Goal: Information Seeking & Learning: Learn about a topic

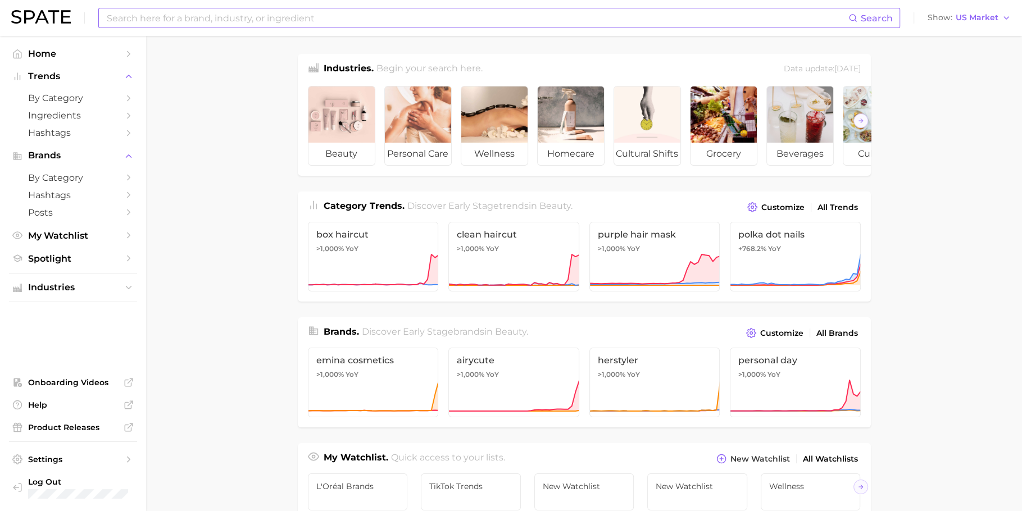
click at [334, 16] on input at bounding box center [477, 17] width 743 height 19
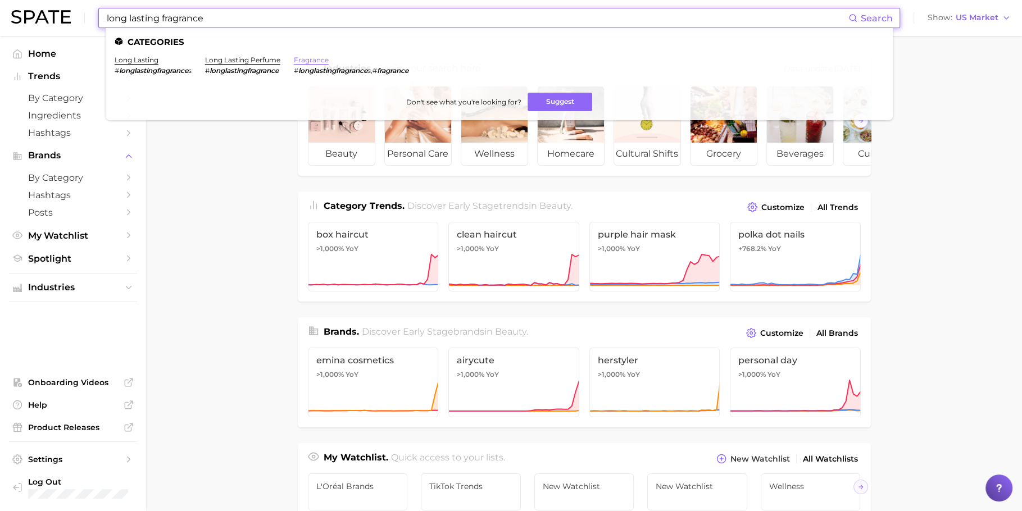
type input "long lasting fragrance"
click at [306, 61] on link "fragrance" at bounding box center [311, 60] width 35 height 8
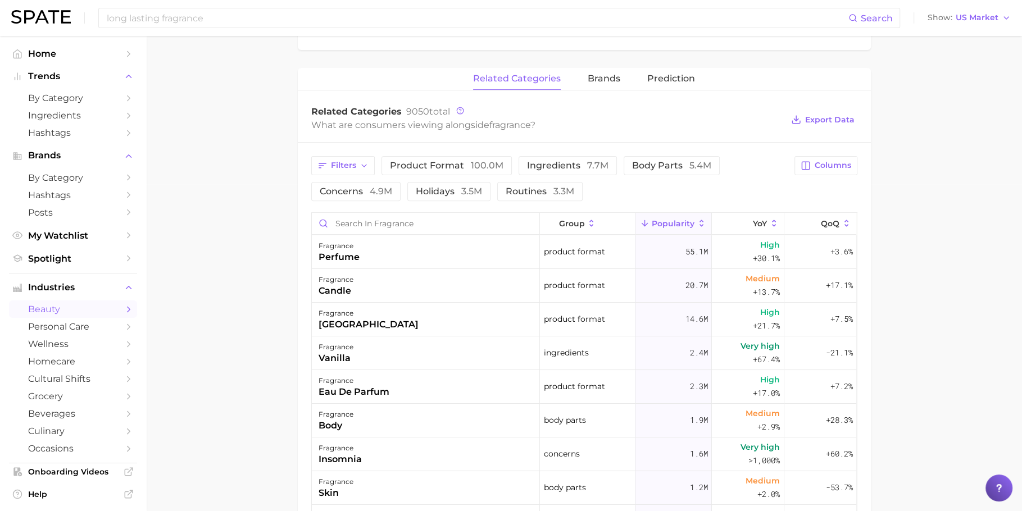
scroll to position [358, 0]
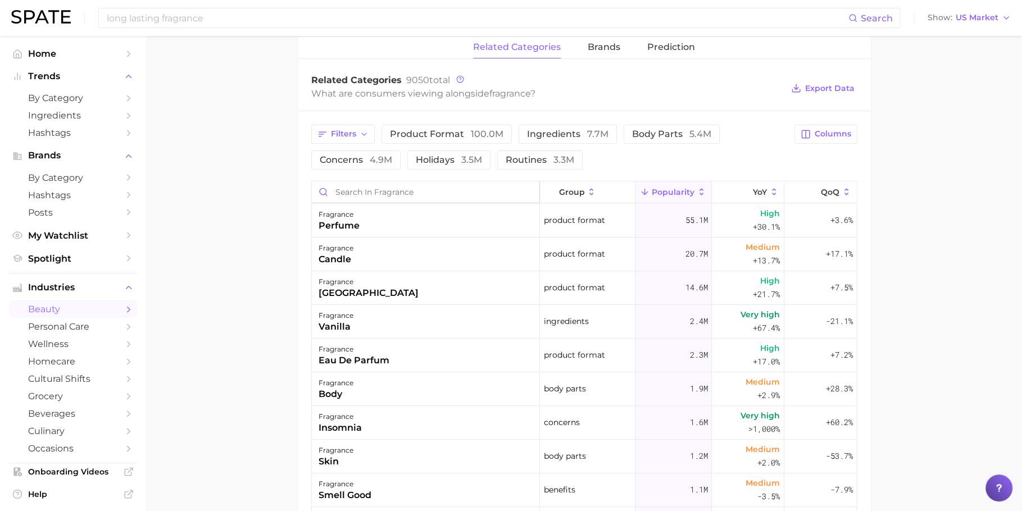
click at [376, 184] on input "Search in fragrance" at bounding box center [426, 191] width 228 height 21
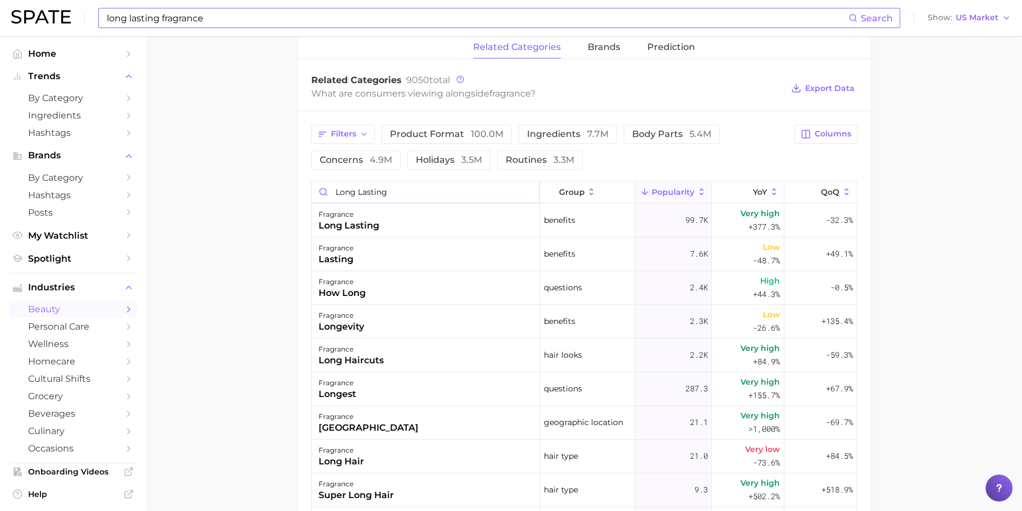
type input "long lasting"
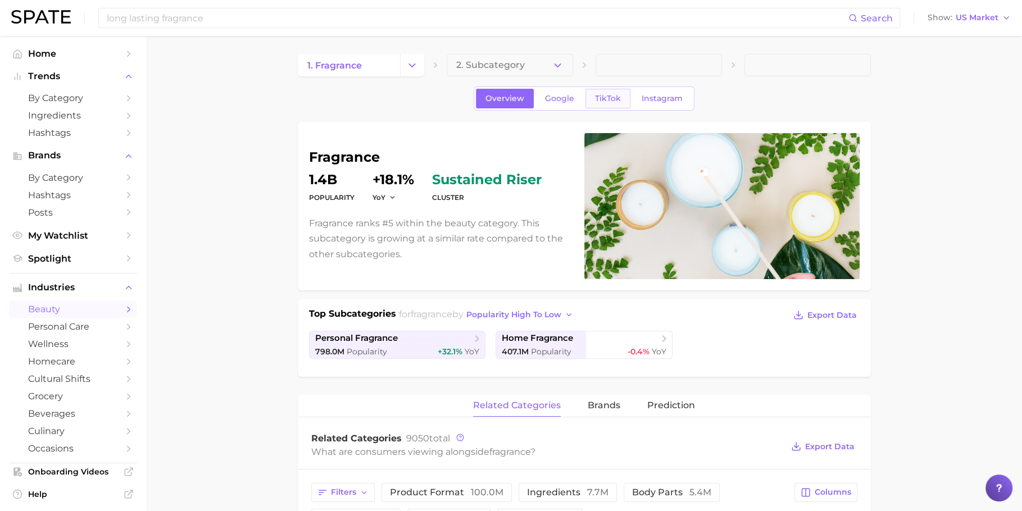
click at [607, 90] on link "TikTok" at bounding box center [607, 99] width 45 height 20
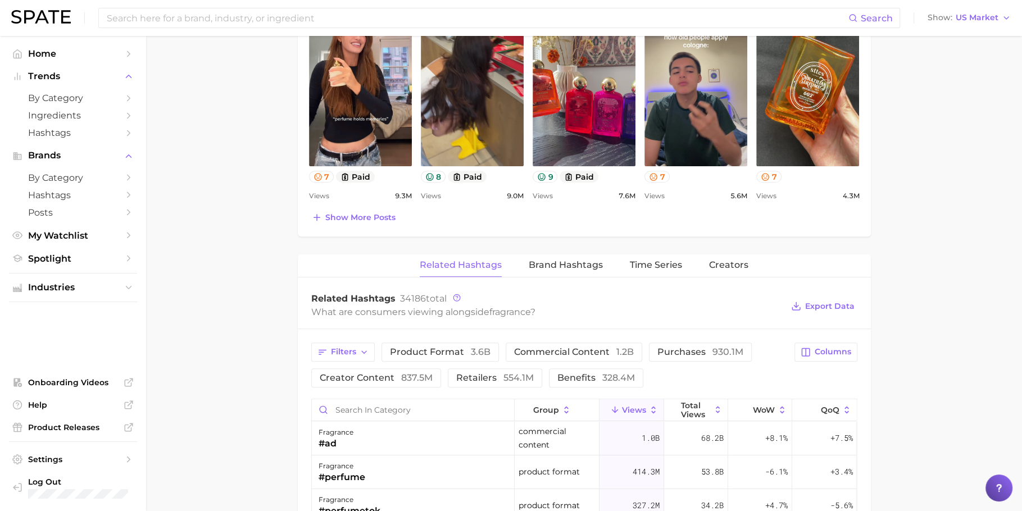
scroll to position [588, 0]
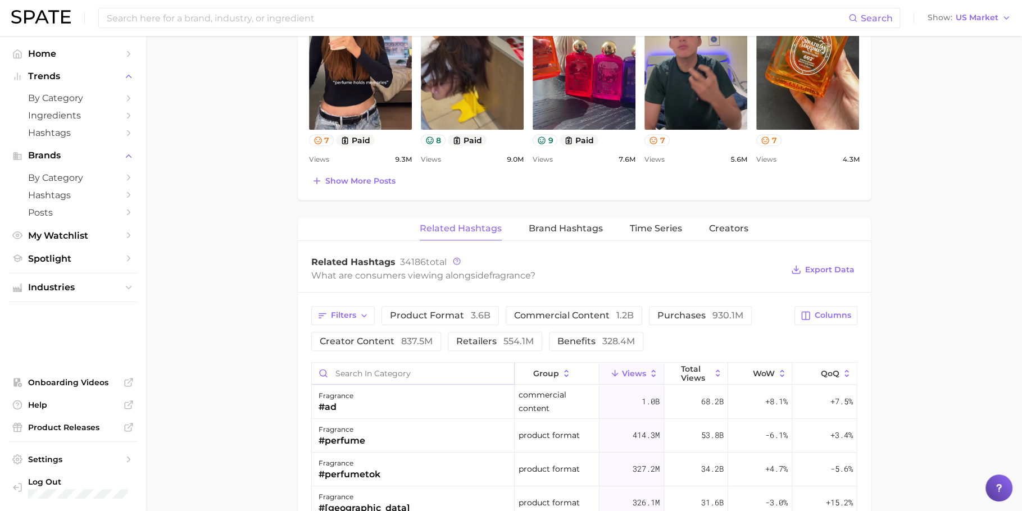
click at [352, 375] on input "Search in category" at bounding box center [413, 373] width 202 height 21
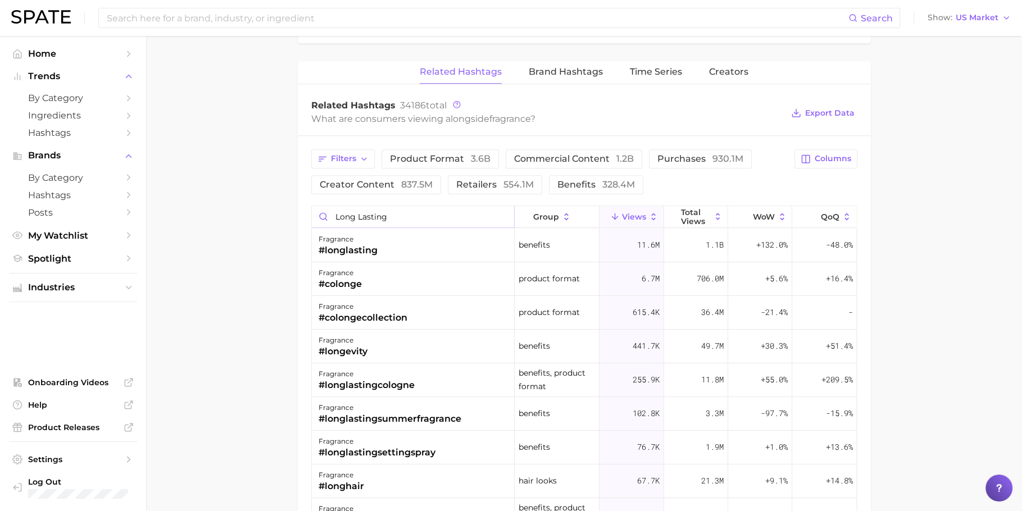
scroll to position [743, 0]
type input "long lasting"
click at [825, 159] on span "Columns" at bounding box center [833, 161] width 37 height 10
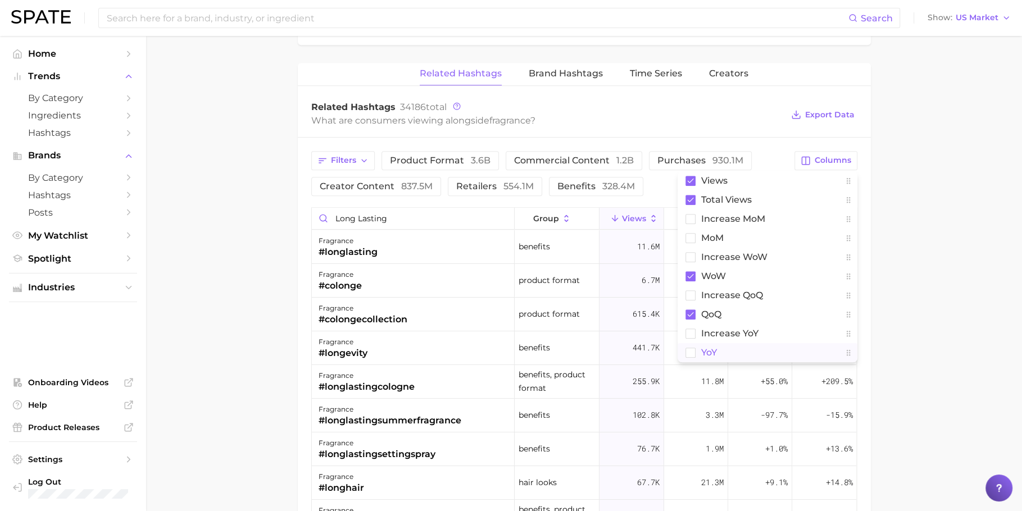
click at [739, 348] on button "YoY" at bounding box center [767, 352] width 180 height 19
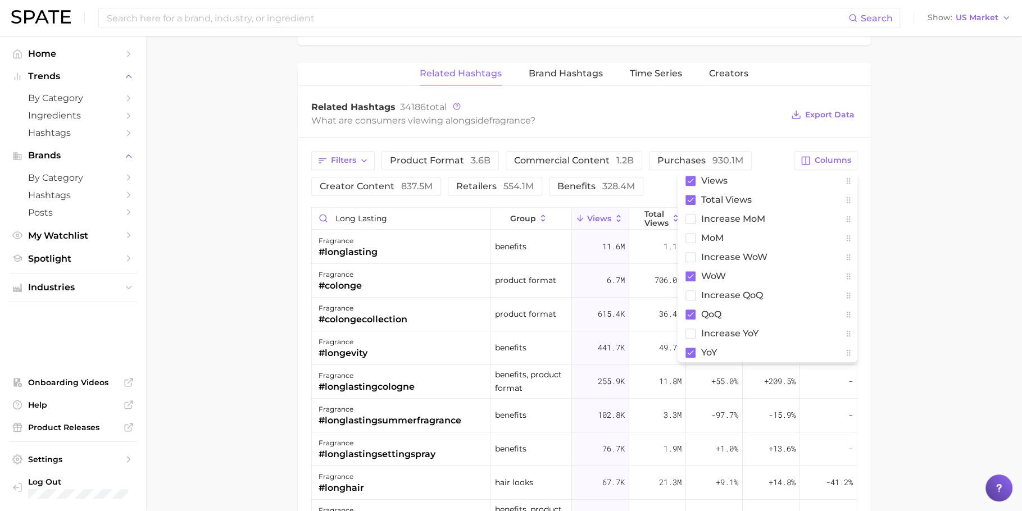
click at [943, 324] on main "1. fragrance 2. Subcategory Overview Google TikTok Instagram fragrance Views 1.…" at bounding box center [584, 40] width 876 height 1495
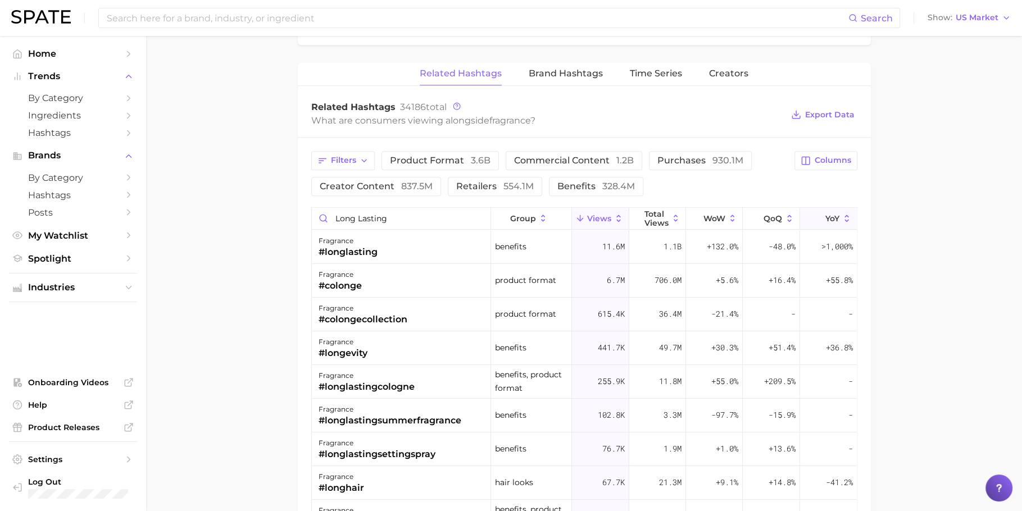
click at [824, 208] on button "YoY" at bounding box center [828, 219] width 57 height 22
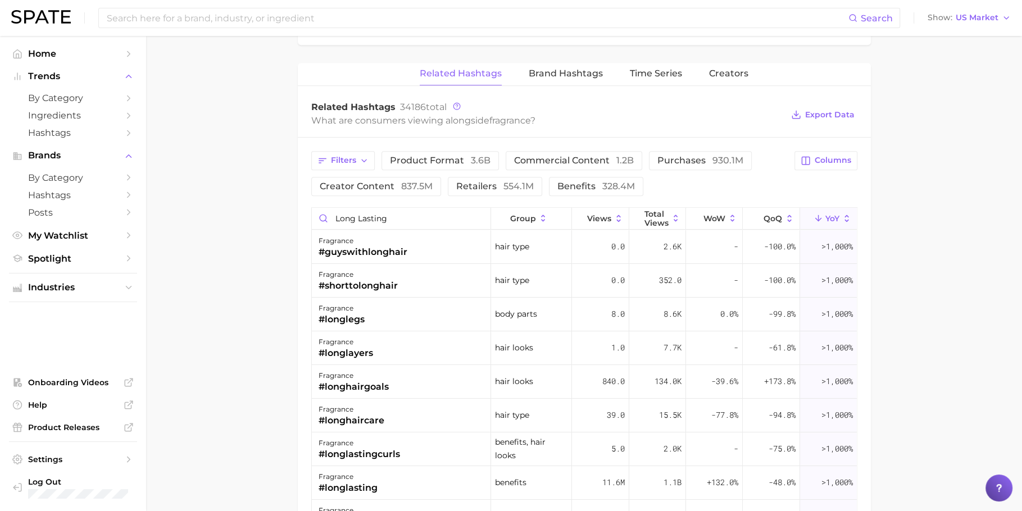
click at [230, 237] on main "1. fragrance 2. Subcategory Overview Google TikTok Instagram fragrance Views 1.…" at bounding box center [584, 40] width 876 height 1495
click at [304, 18] on input at bounding box center [477, 17] width 743 height 19
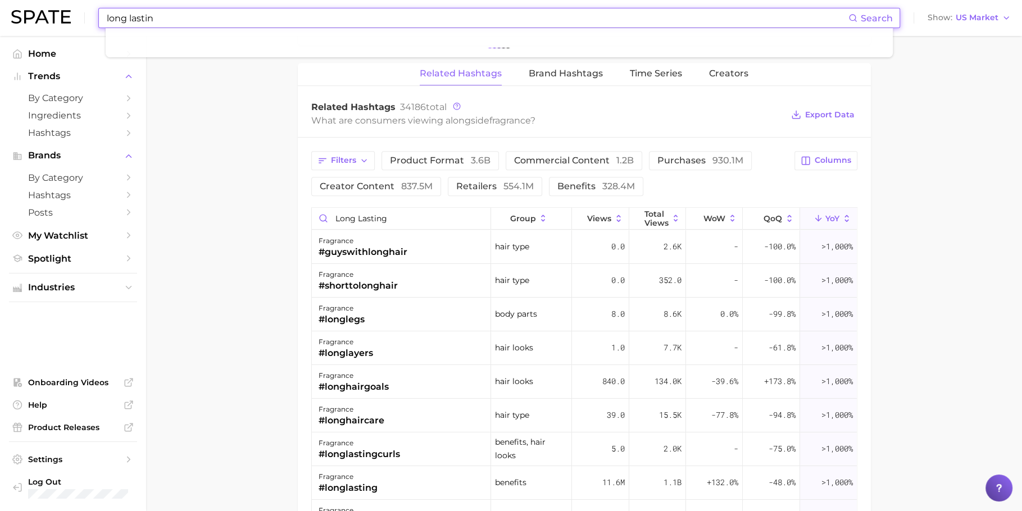
type input "long lasting"
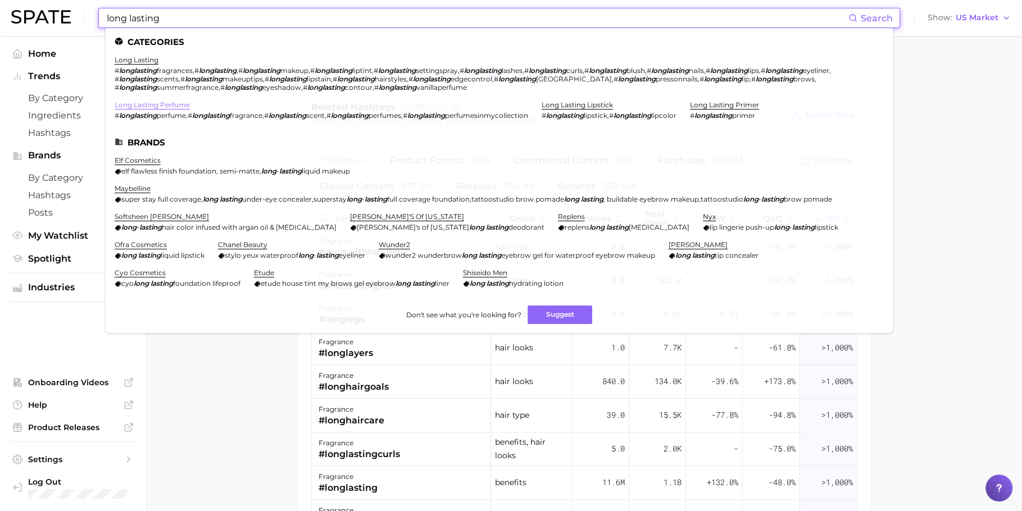
click at [180, 104] on link "long lasting perfume" at bounding box center [152, 105] width 75 height 8
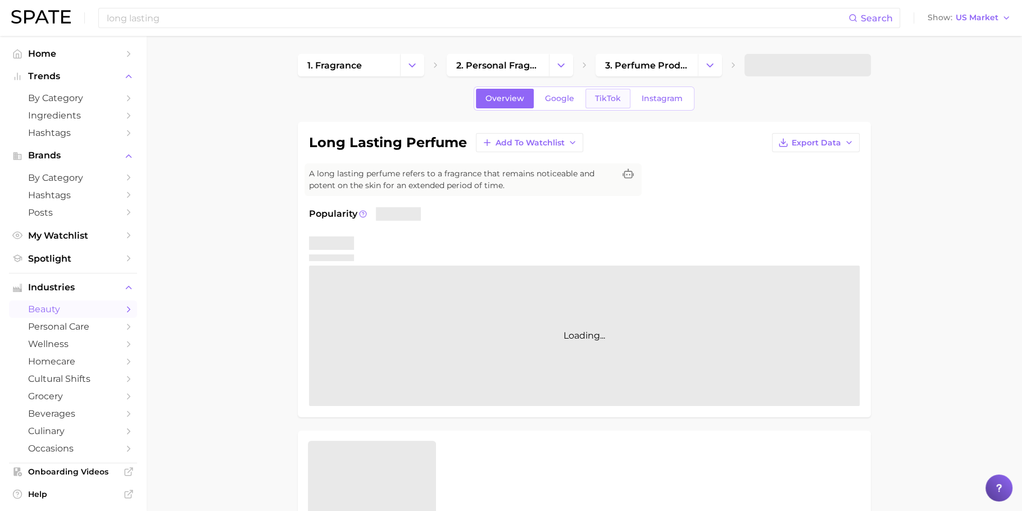
click at [616, 99] on span "TikTok" at bounding box center [608, 99] width 26 height 10
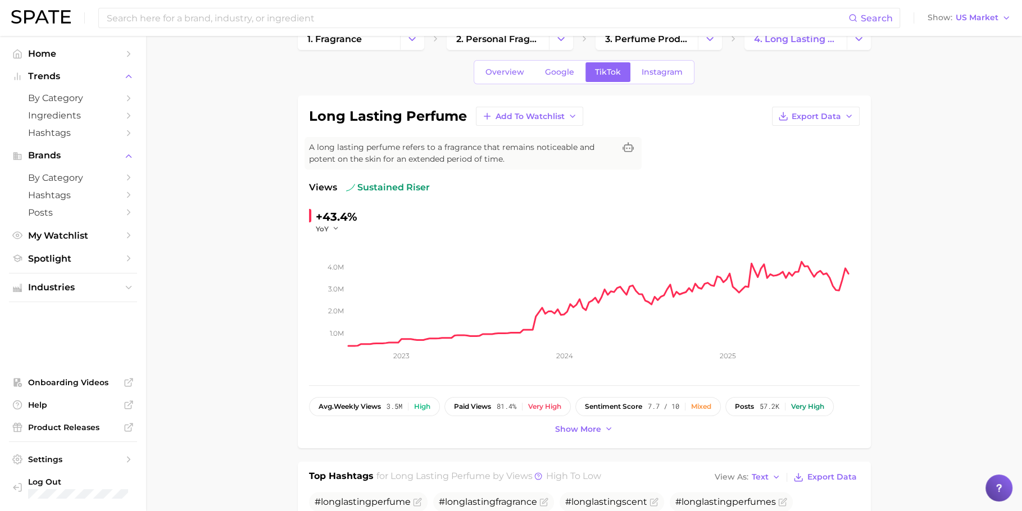
scroll to position [23, 0]
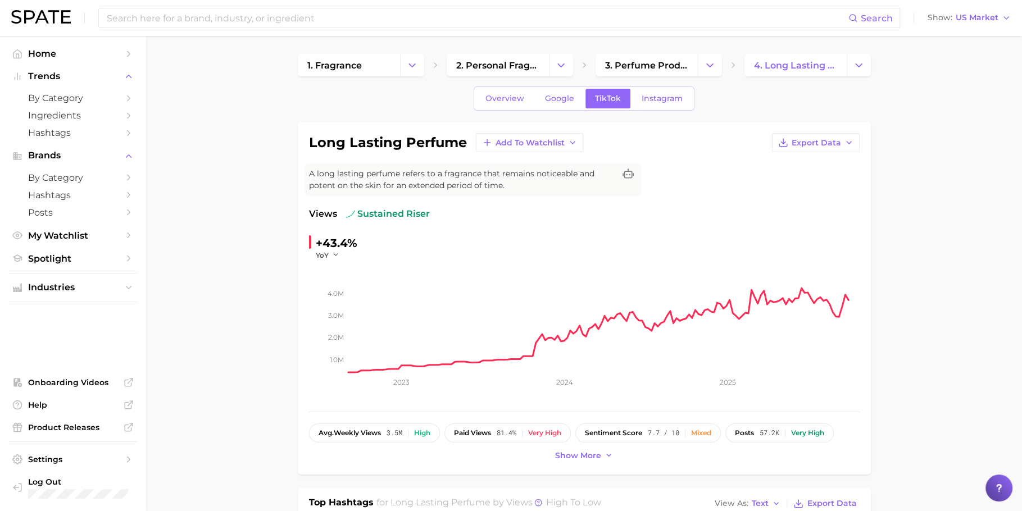
type input "long lasting"
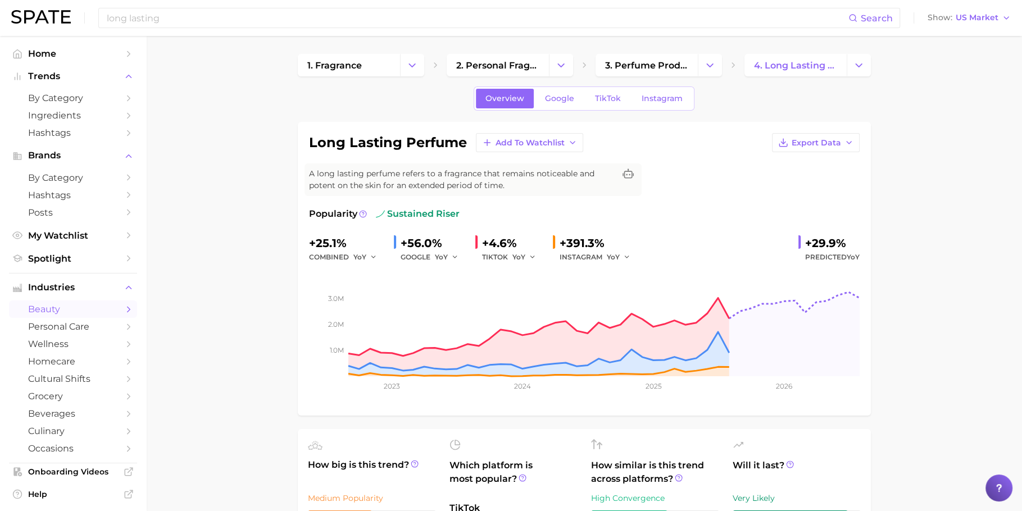
scroll to position [24, 0]
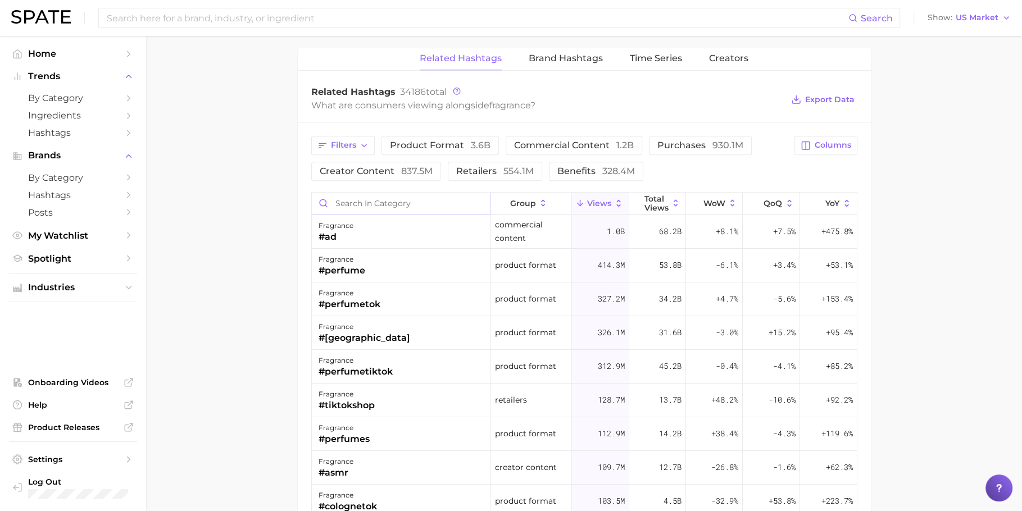
click at [429, 201] on input "Search in category" at bounding box center [401, 203] width 179 height 21
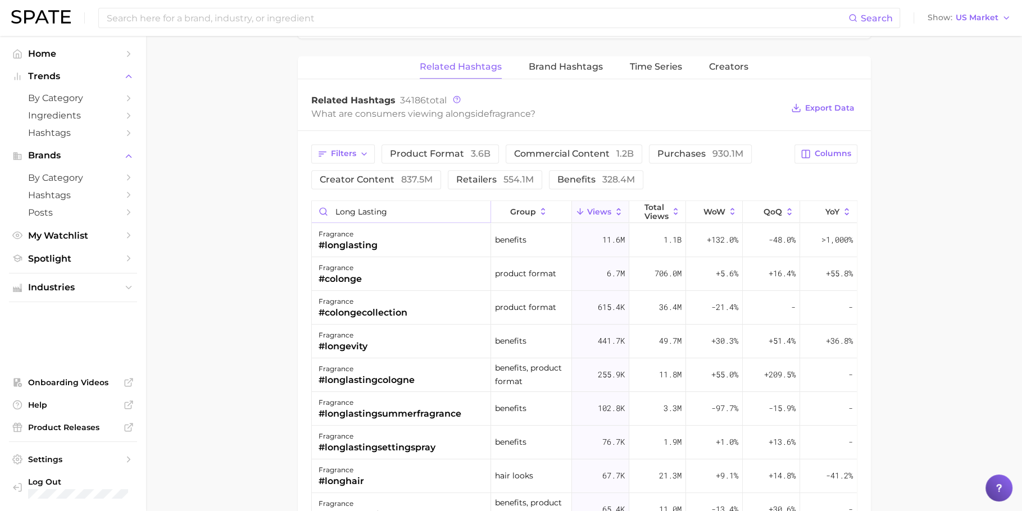
click at [384, 207] on input "long lasting" at bounding box center [401, 211] width 179 height 21
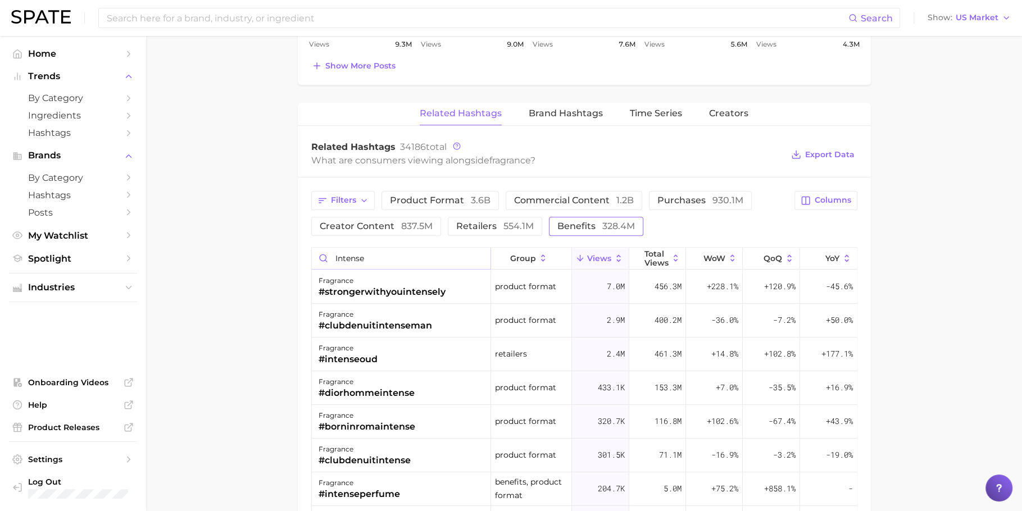
type input "intense"
click at [597, 223] on span "benefits 328.4m" at bounding box center [596, 226] width 78 height 9
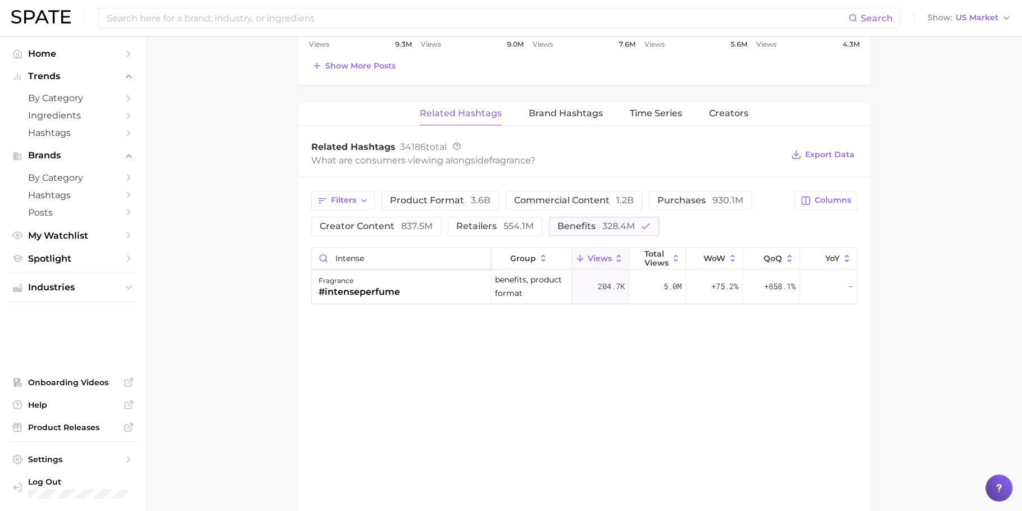
click at [480, 254] on input "intense" at bounding box center [401, 258] width 179 height 21
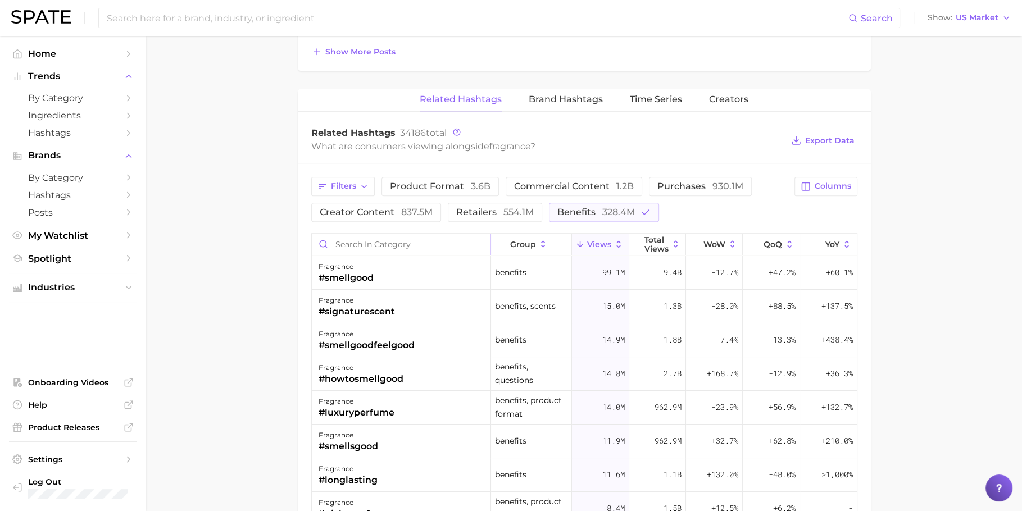
scroll to position [715, 0]
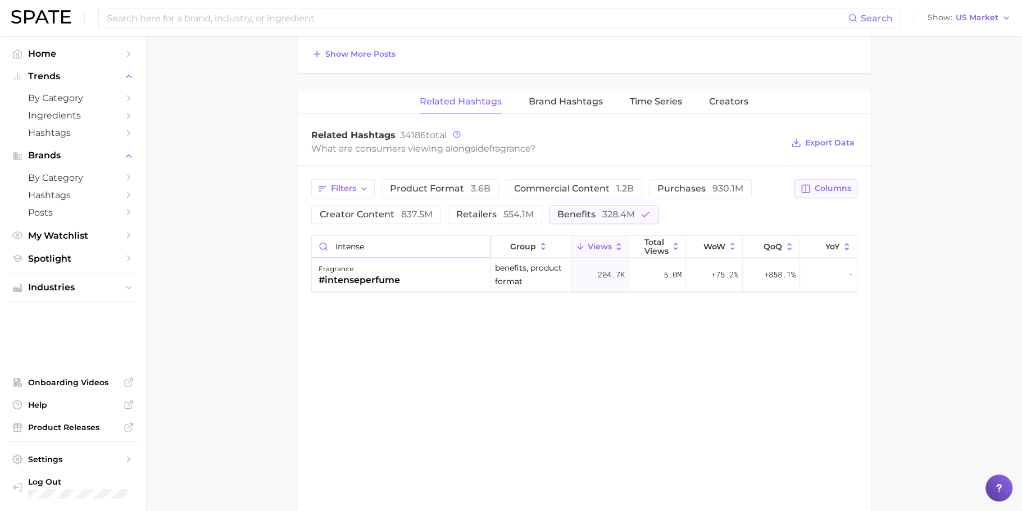
type input "intense"
click at [829, 188] on span "Columns" at bounding box center [833, 189] width 37 height 10
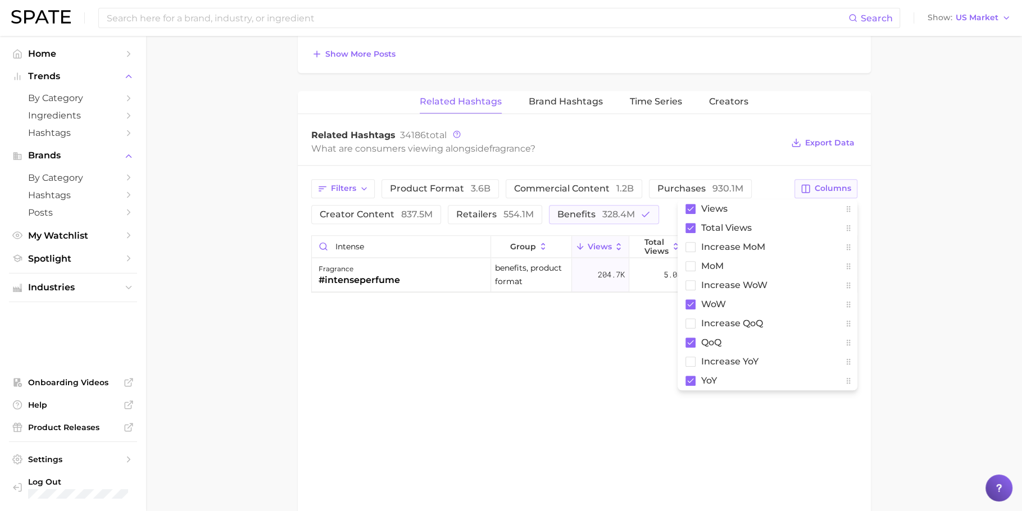
click at [829, 188] on span "Columns" at bounding box center [833, 189] width 37 height 10
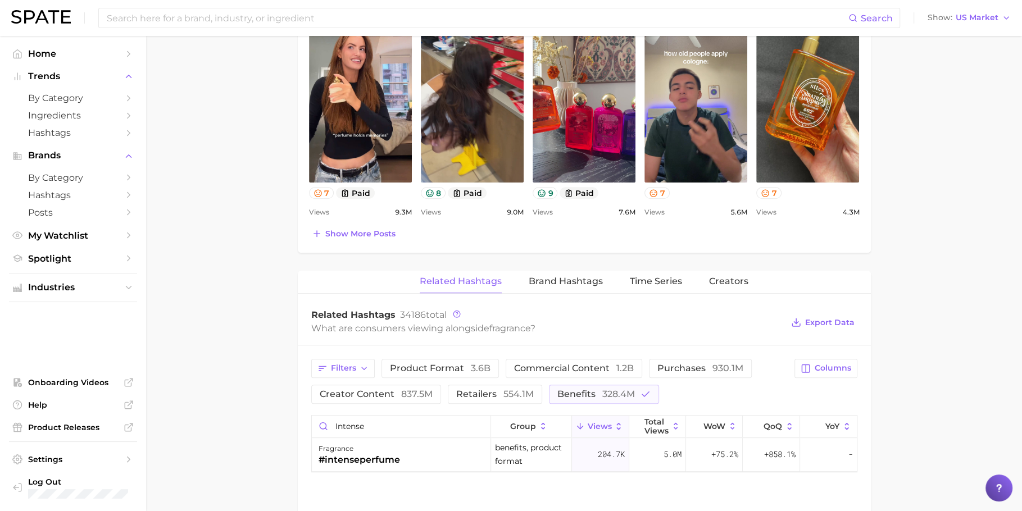
scroll to position [351, 0]
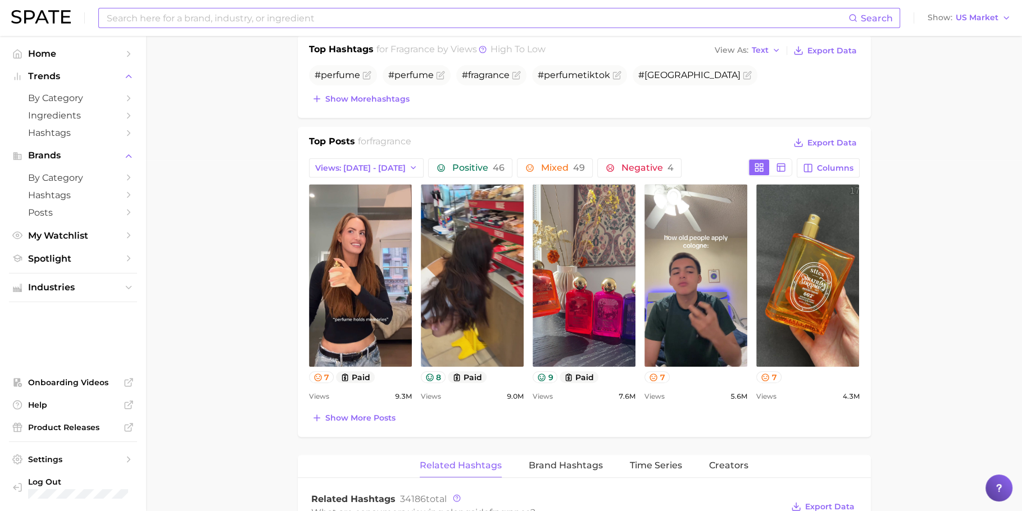
click at [312, 19] on input at bounding box center [477, 17] width 743 height 19
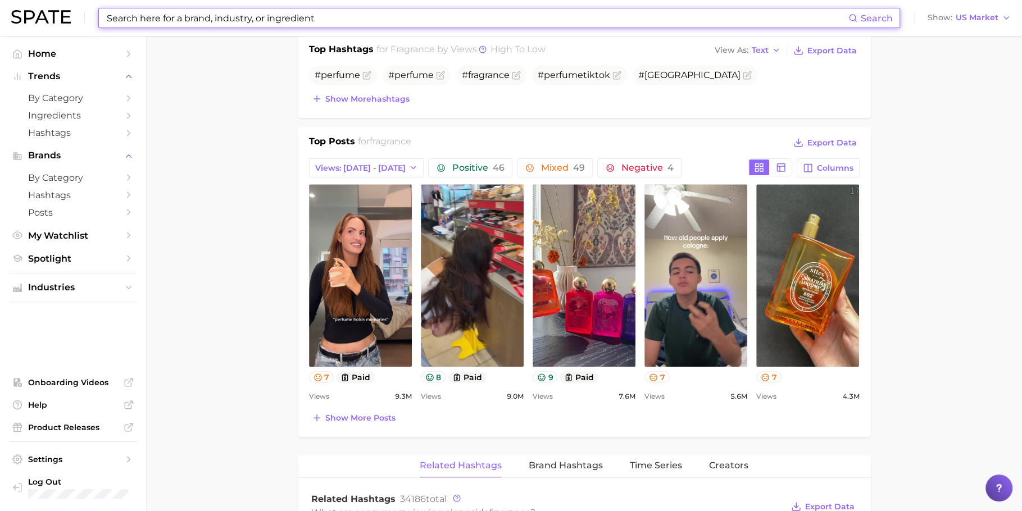
scroll to position [0, 0]
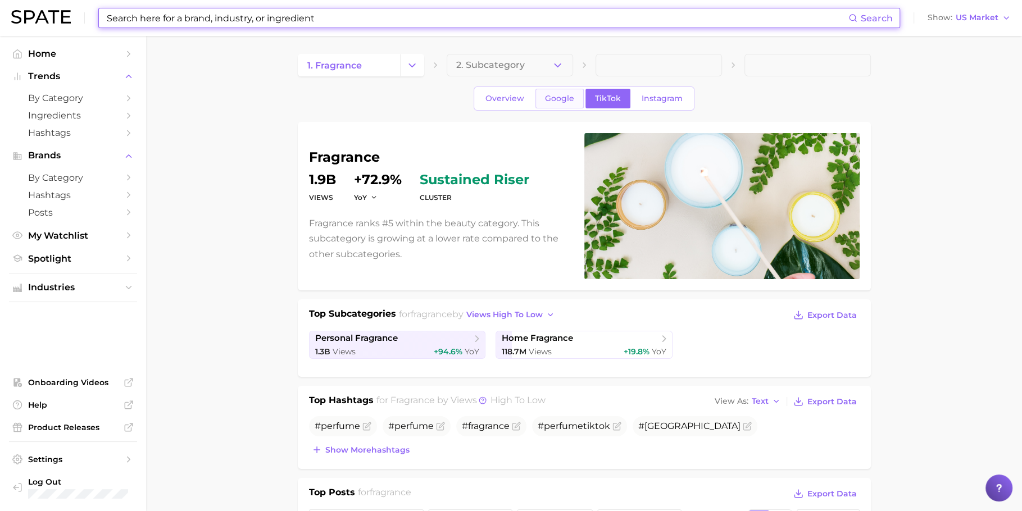
click at [545, 103] on link "Google" at bounding box center [559, 99] width 48 height 20
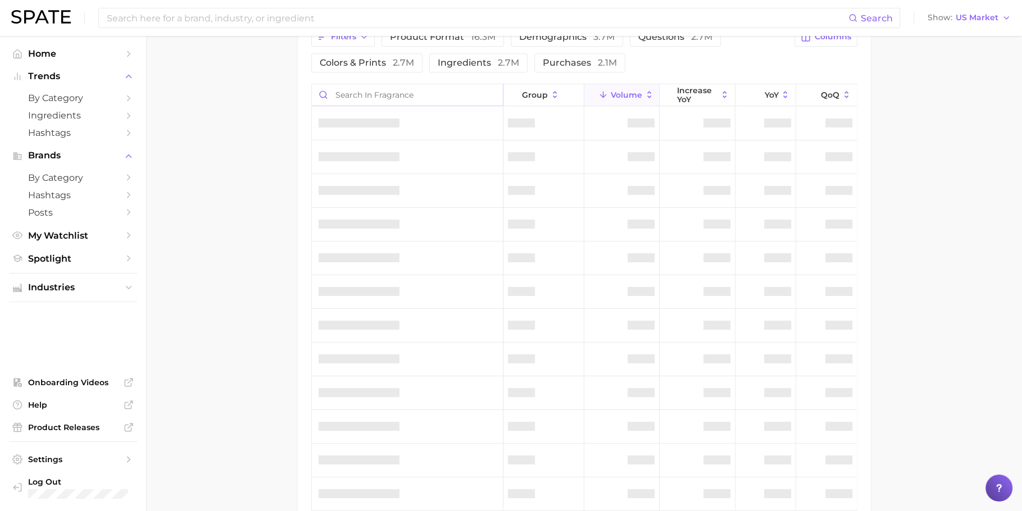
click at [429, 97] on input "Search in fragrance" at bounding box center [407, 94] width 191 height 21
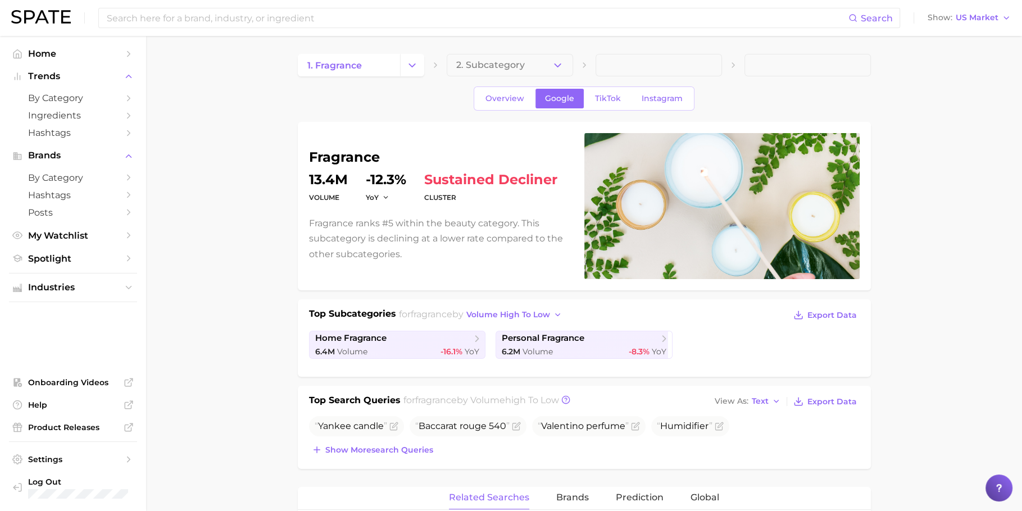
type input "intense"
click at [412, 70] on icon "Change Category" at bounding box center [412, 66] width 12 height 12
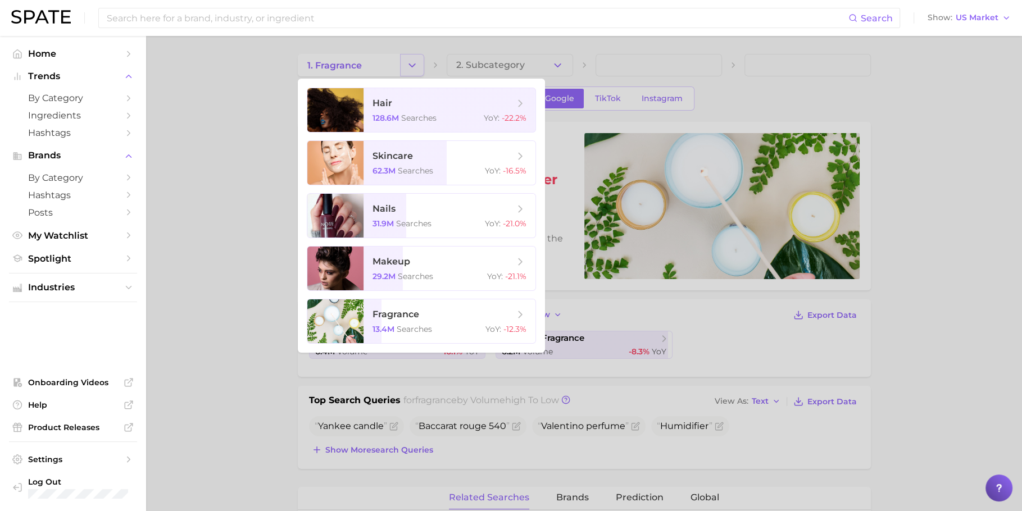
click at [412, 70] on div at bounding box center [511, 255] width 1022 height 511
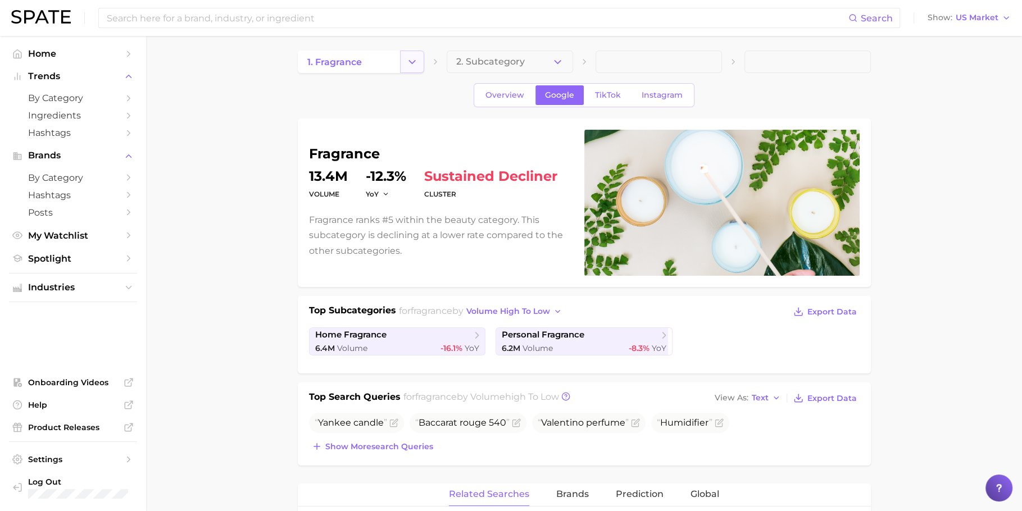
scroll to position [2, 0]
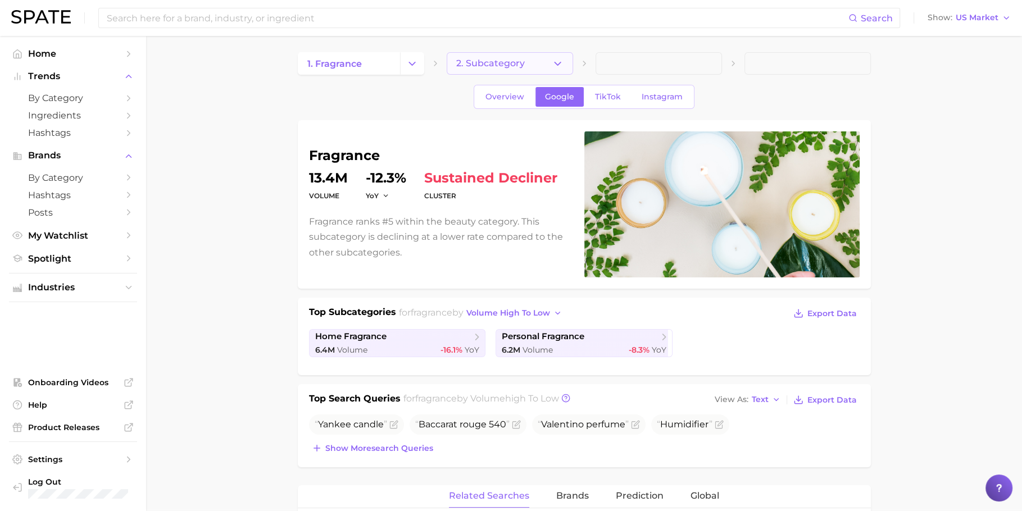
click at [506, 62] on span "2. Subcategory" at bounding box center [490, 63] width 69 height 10
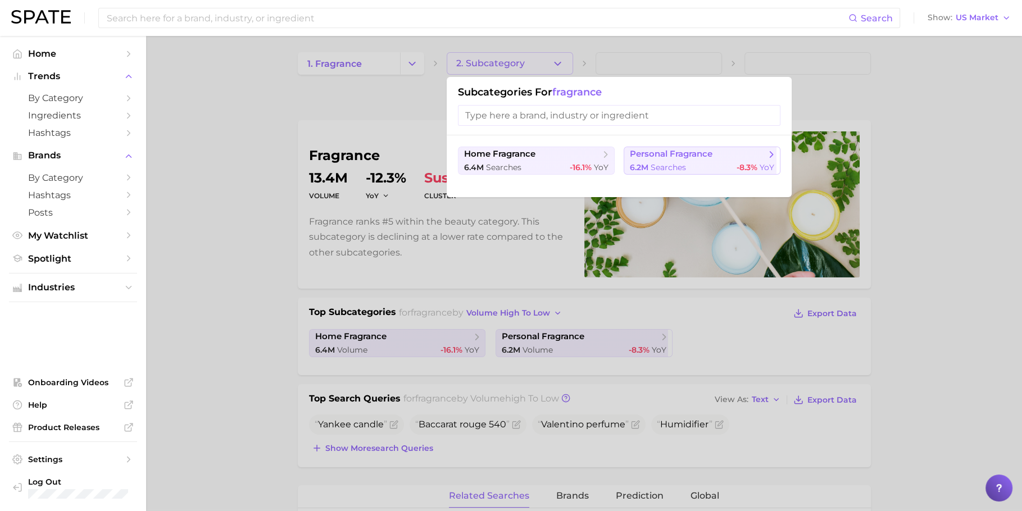
click at [653, 154] on span "personal fragrance" at bounding box center [671, 154] width 83 height 11
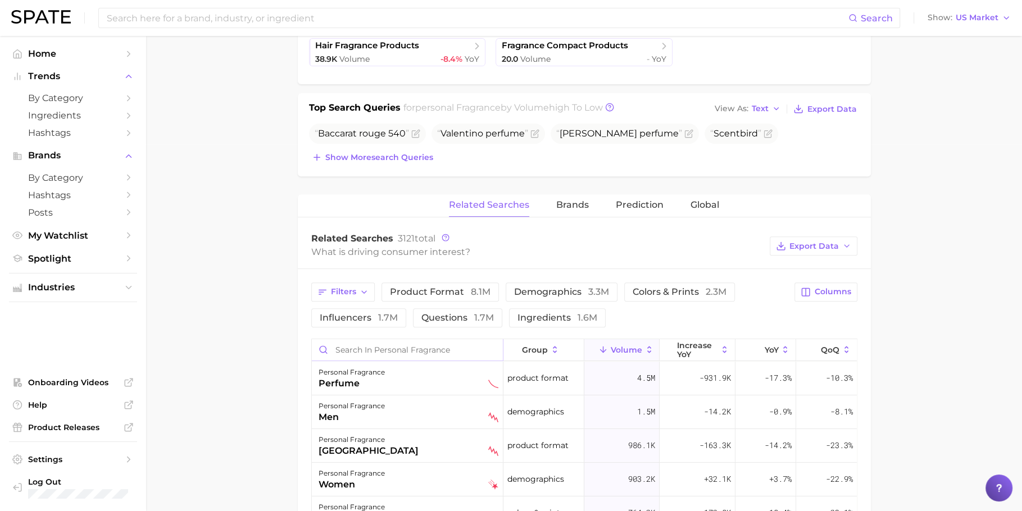
scroll to position [383, 0]
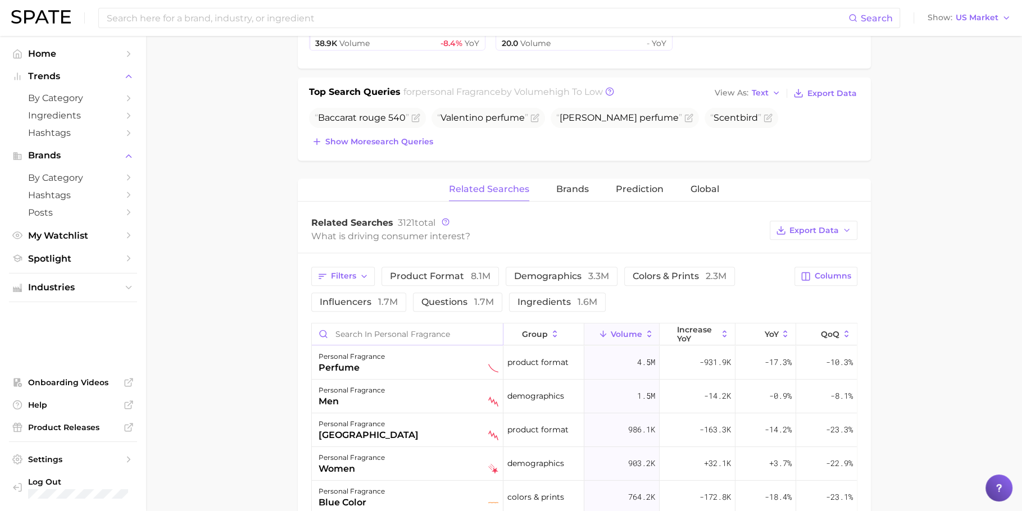
click at [446, 330] on input "Search in personal fragrance" at bounding box center [407, 334] width 191 height 21
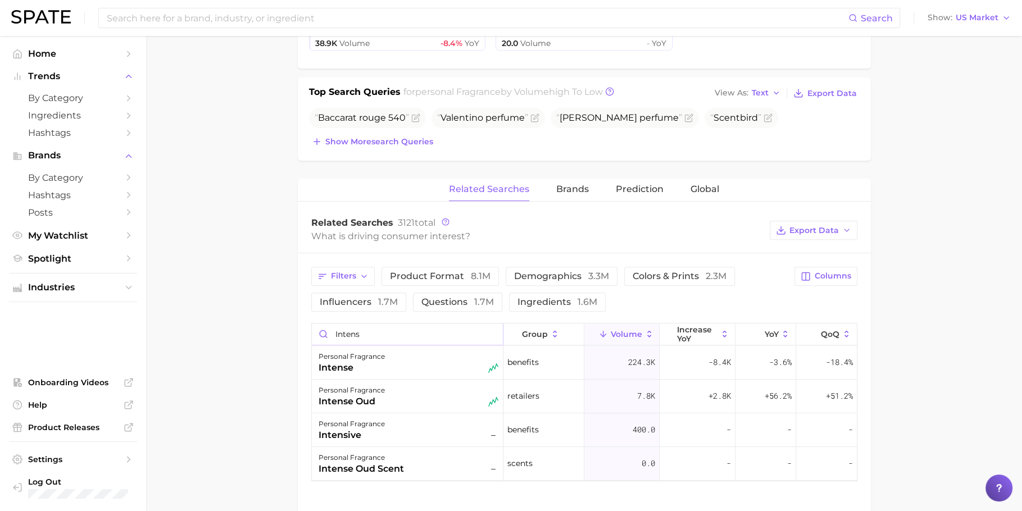
type input "intense"
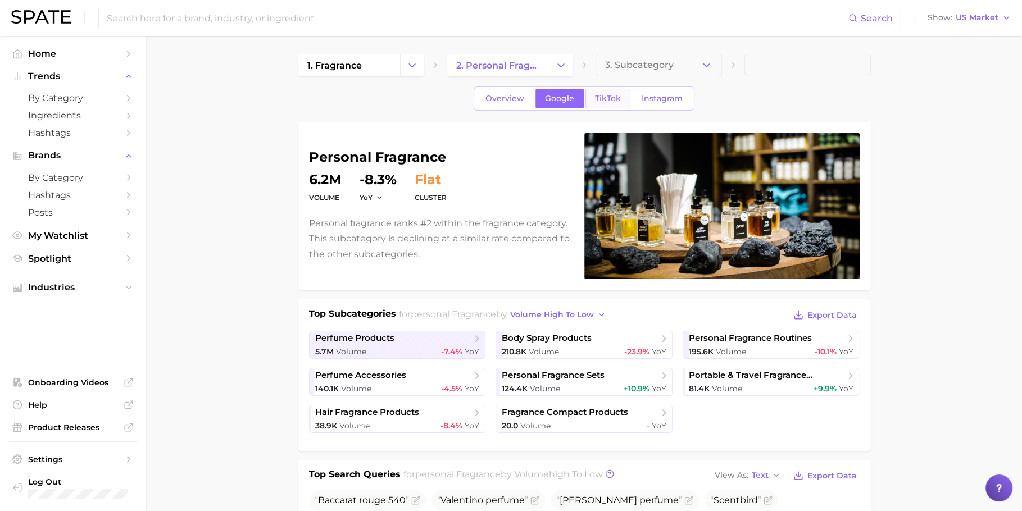
click at [609, 98] on span "TikTok" at bounding box center [608, 99] width 26 height 10
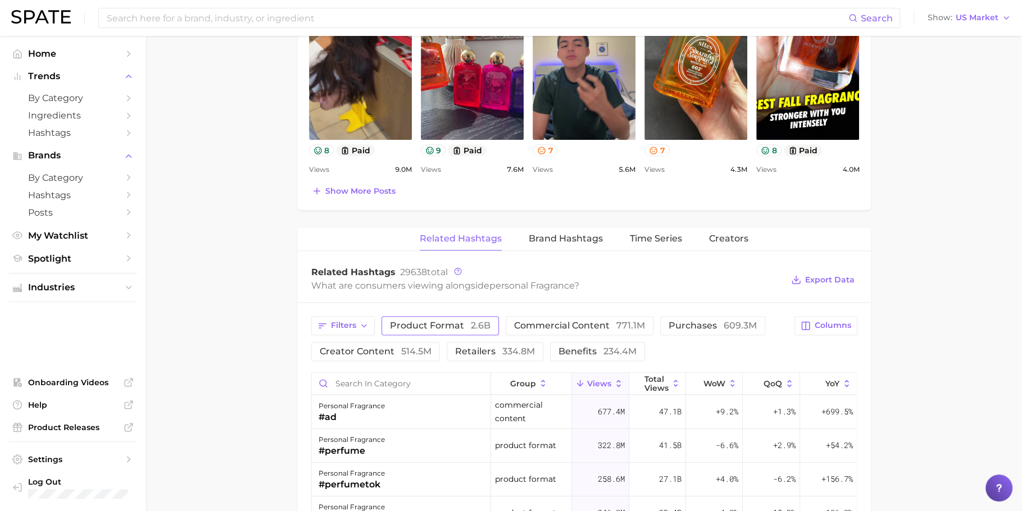
scroll to position [691, 0]
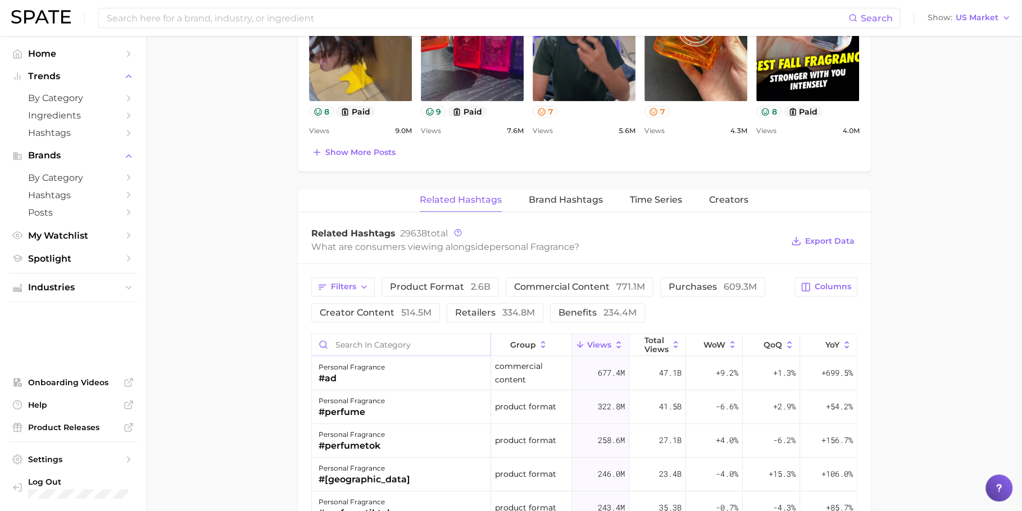
click at [385, 335] on input "Search in category" at bounding box center [401, 344] width 179 height 21
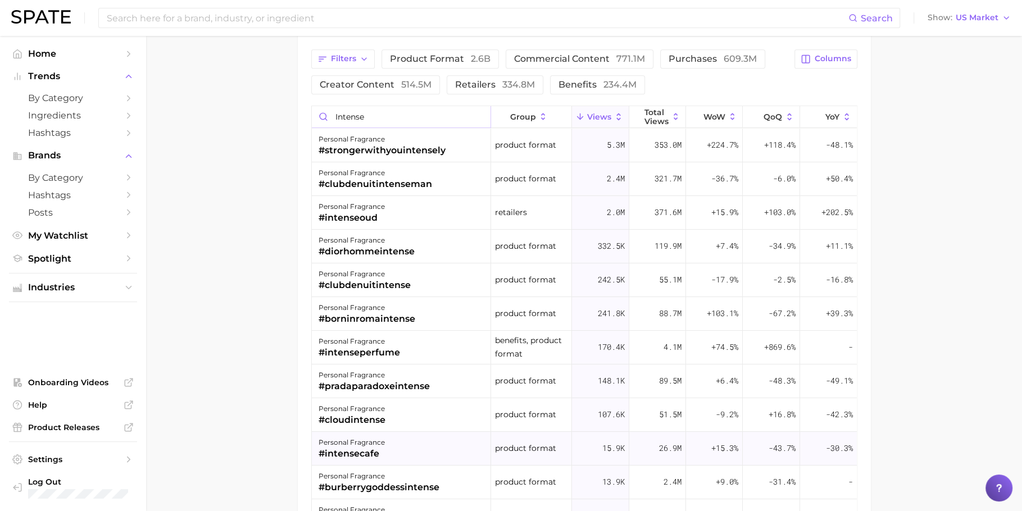
scroll to position [858, 0]
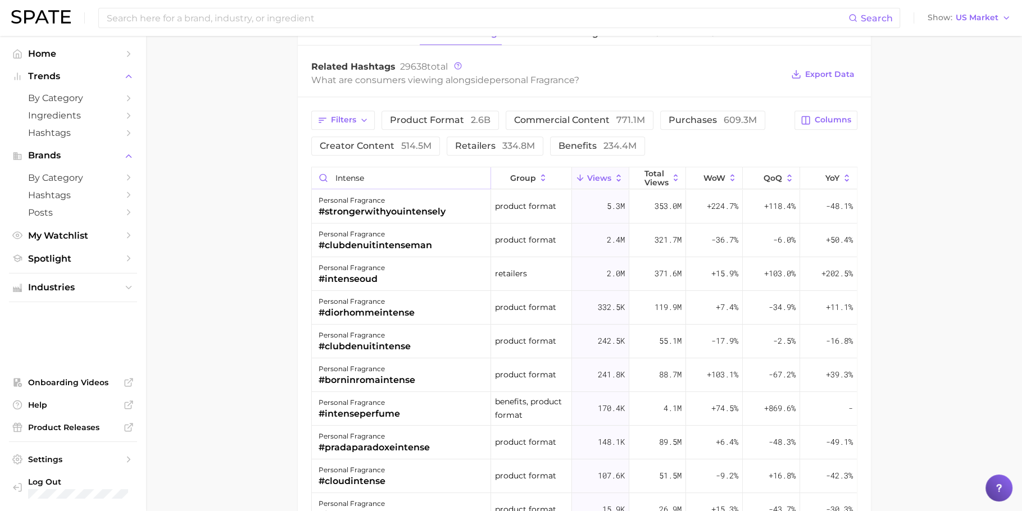
type input "intense"
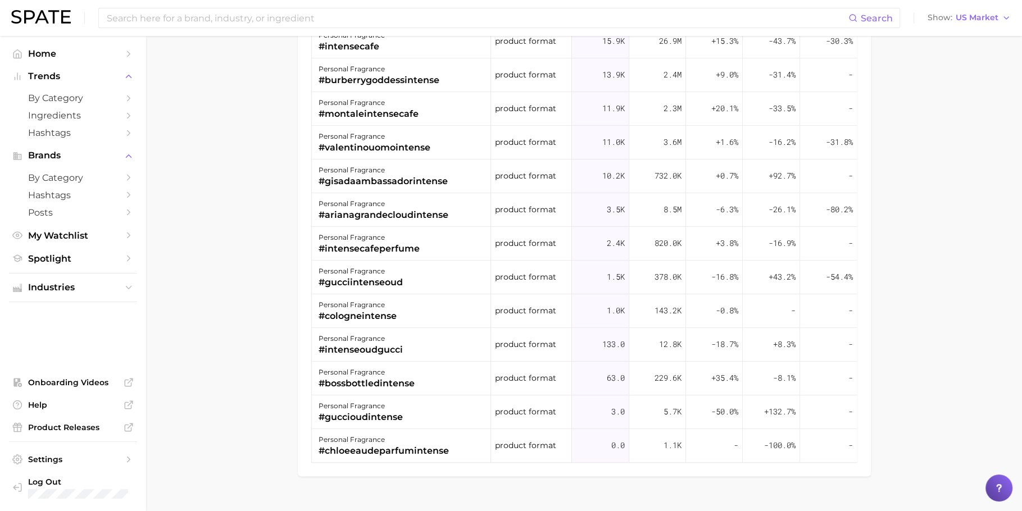
scroll to position [1090, 0]
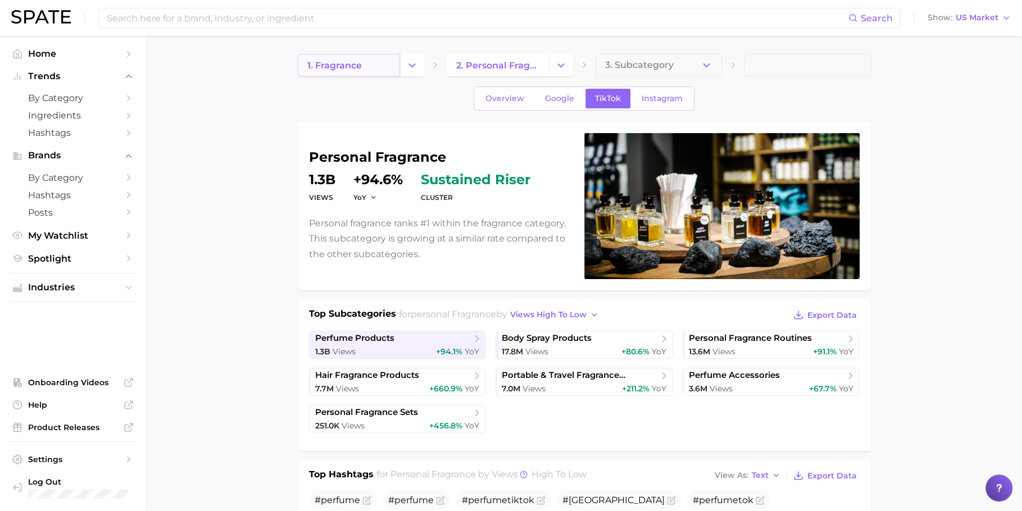
click at [392, 65] on link "1. fragrance" at bounding box center [349, 65] width 102 height 22
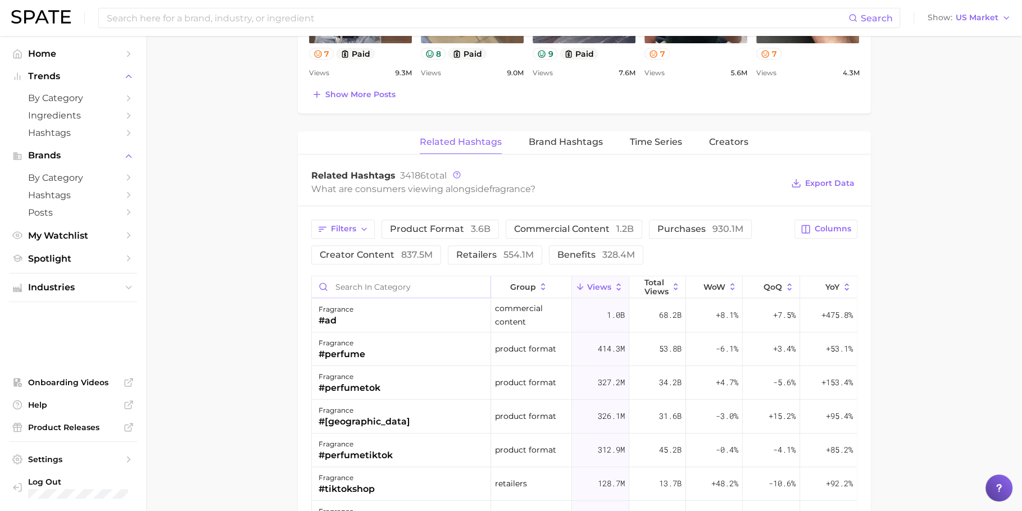
click at [408, 282] on input "Search in category" at bounding box center [401, 286] width 179 height 21
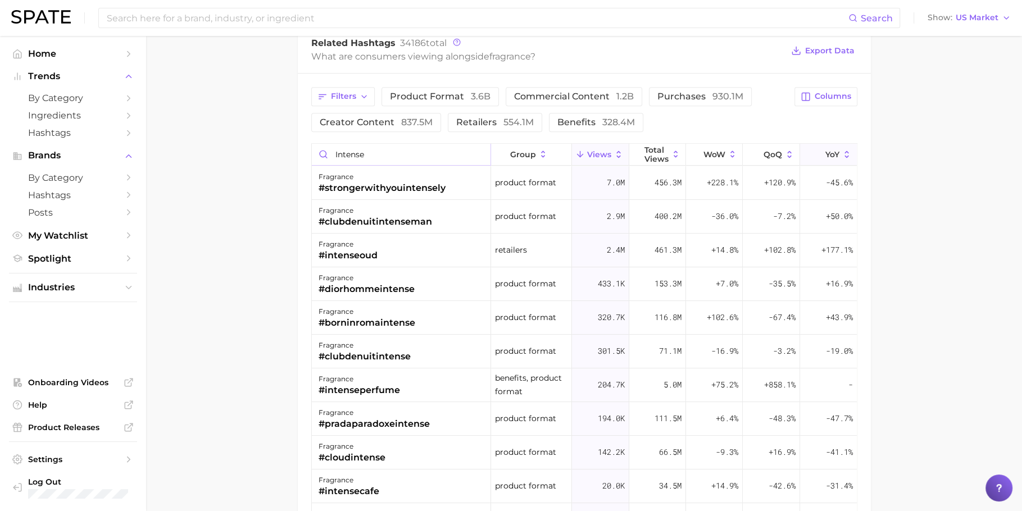
type input "intense"
click at [812, 147] on button "YoY" at bounding box center [828, 155] width 57 height 22
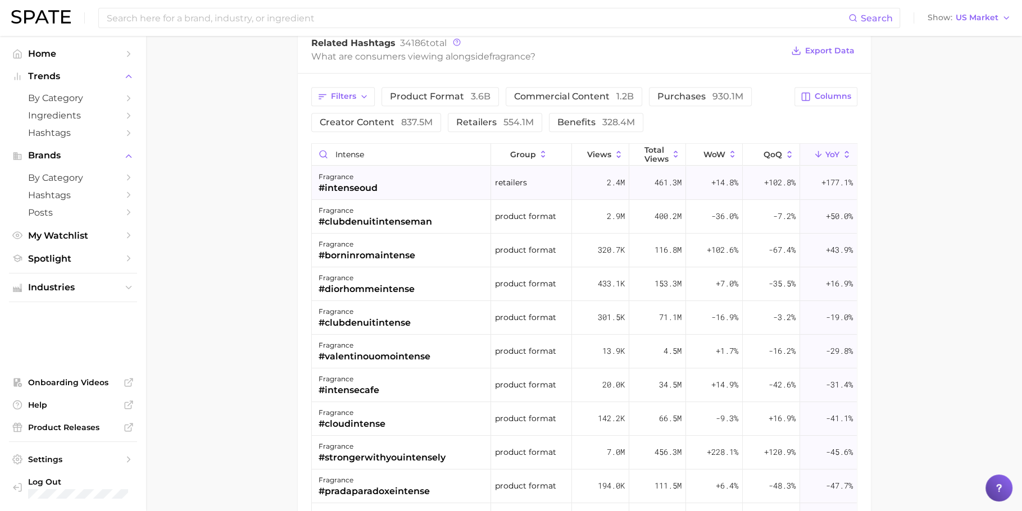
click at [449, 182] on div "fragrance #intenseoud" at bounding box center [402, 183] width 180 height 34
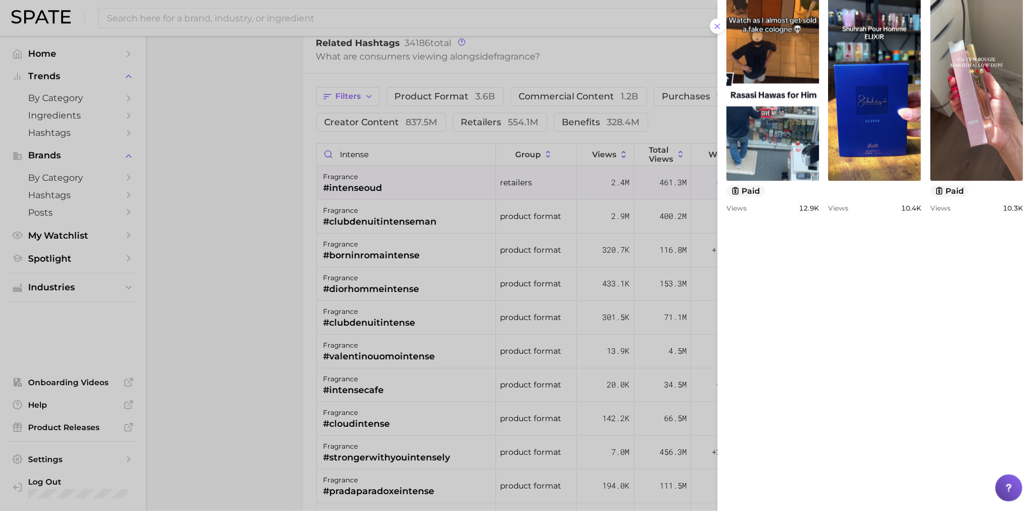
click at [513, 274] on div at bounding box center [516, 255] width 1032 height 511
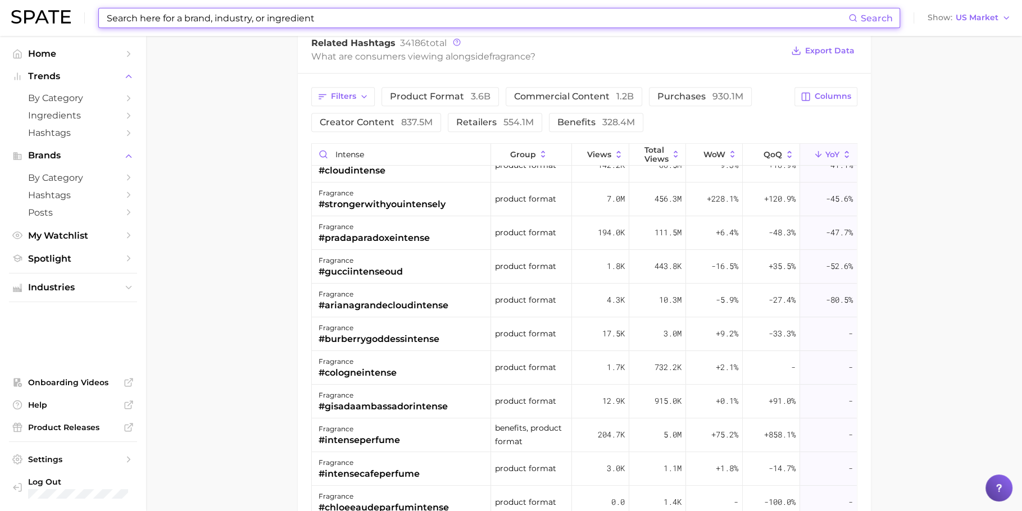
click at [444, 22] on input at bounding box center [477, 17] width 743 height 19
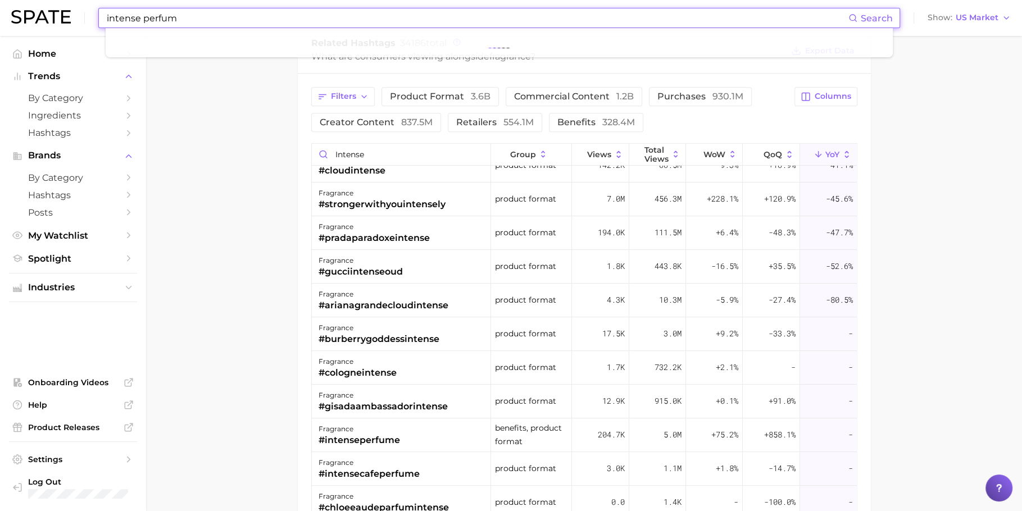
type input "intense perfume"
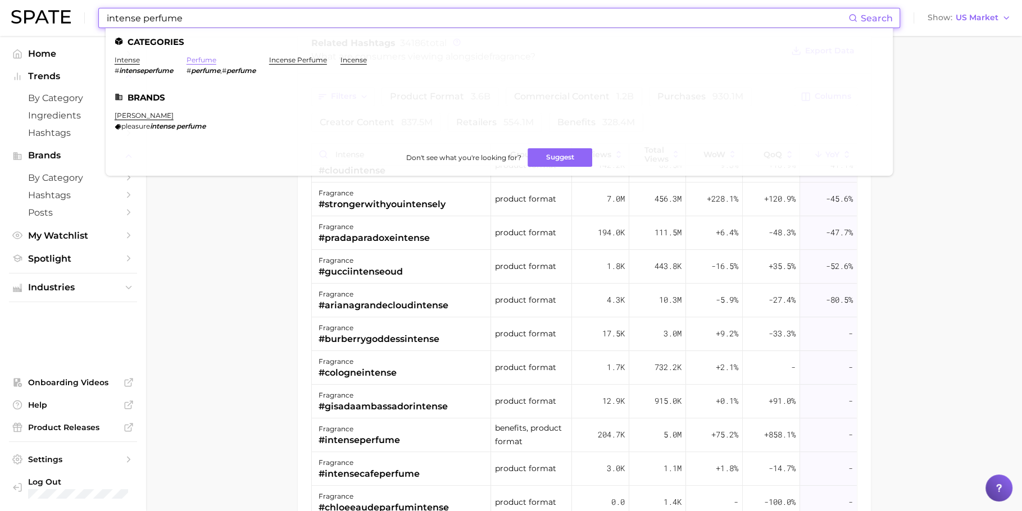
click at [212, 62] on link "perfume" at bounding box center [202, 60] width 30 height 8
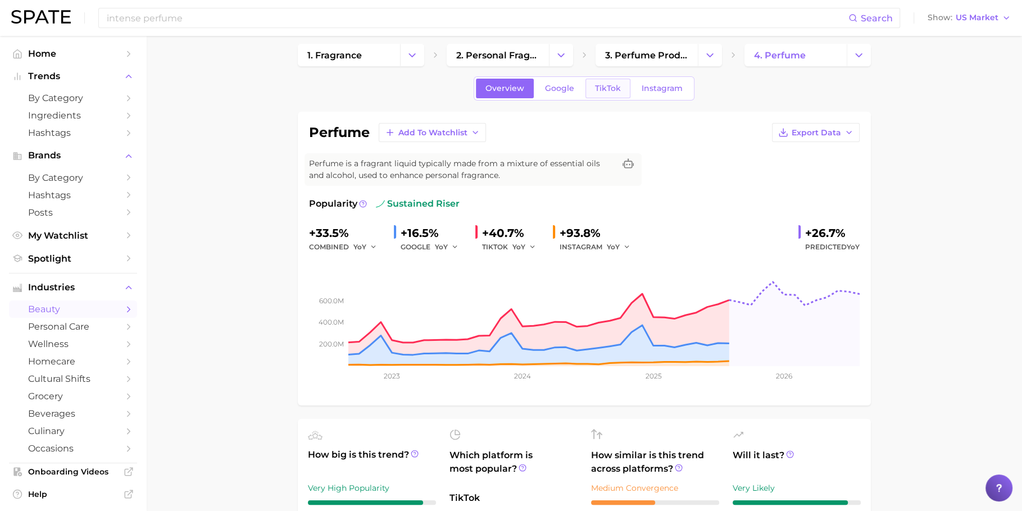
click at [592, 89] on link "TikTok" at bounding box center [607, 89] width 45 height 20
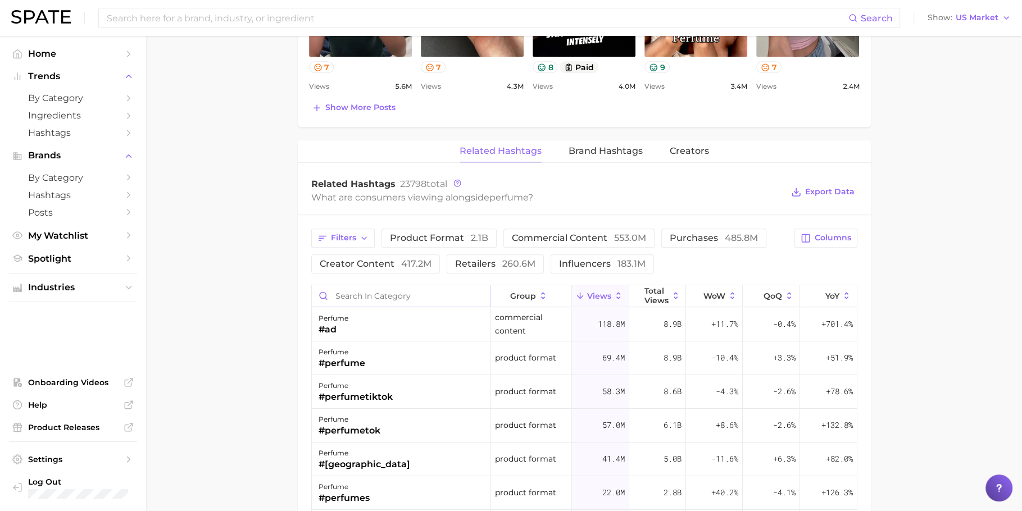
click at [403, 286] on input "Search in category" at bounding box center [401, 295] width 179 height 21
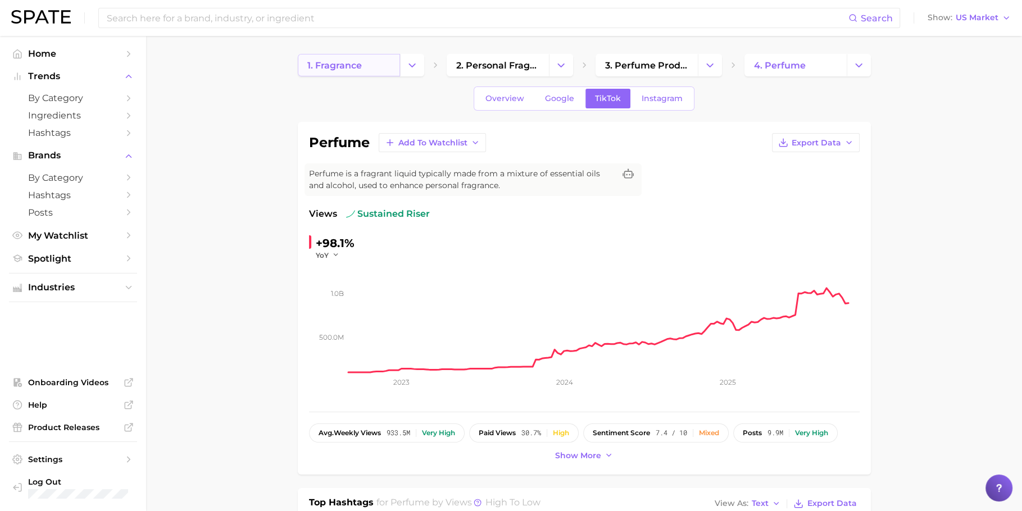
type input "intense"
click at [378, 65] on link "1. fragrance" at bounding box center [349, 65] width 102 height 22
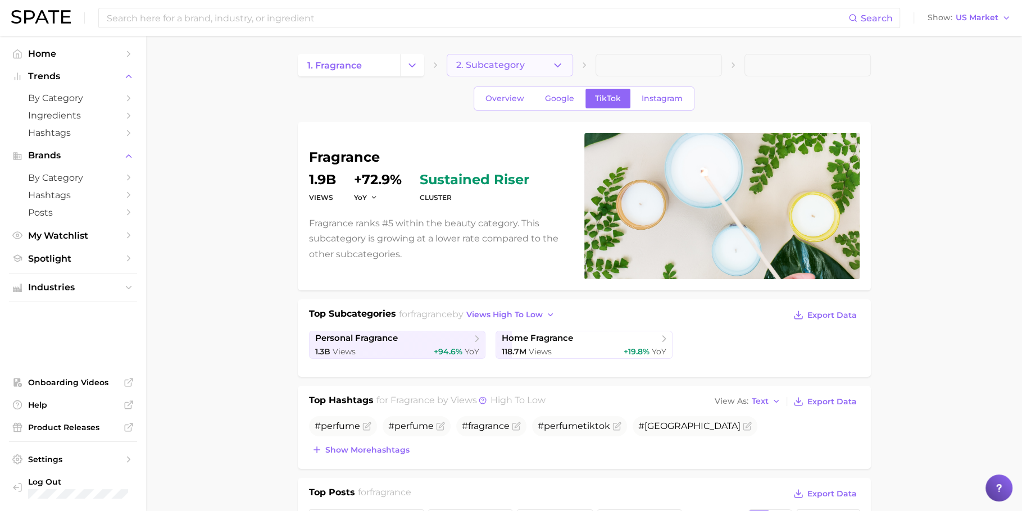
click at [506, 61] on span "2. Subcategory" at bounding box center [490, 65] width 69 height 10
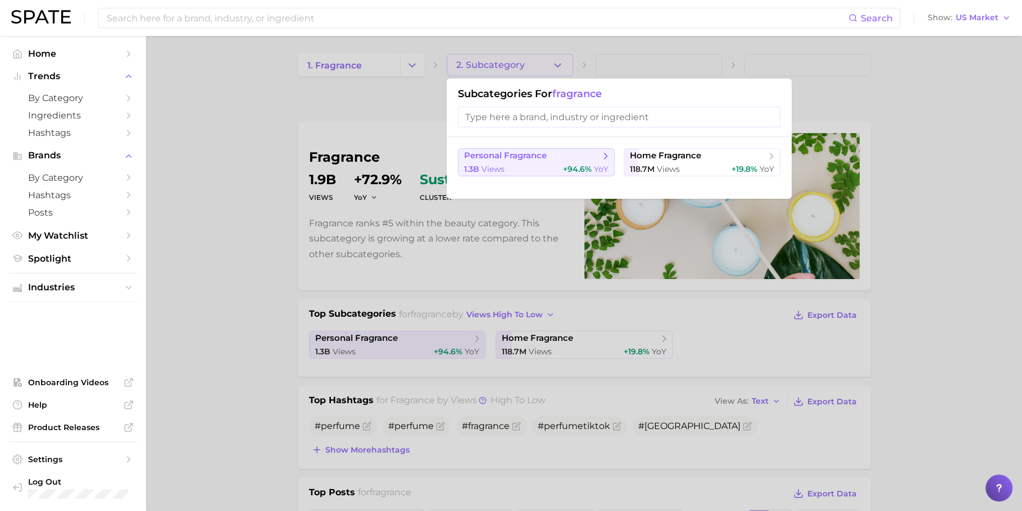
click at [517, 160] on span "personal fragrance" at bounding box center [505, 156] width 83 height 11
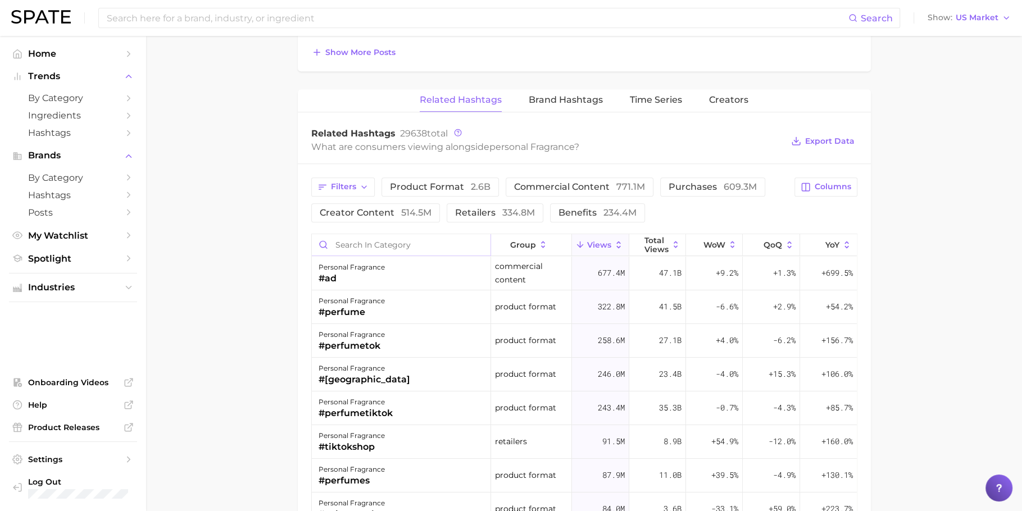
click at [378, 234] on input "Search in category" at bounding box center [401, 244] width 179 height 21
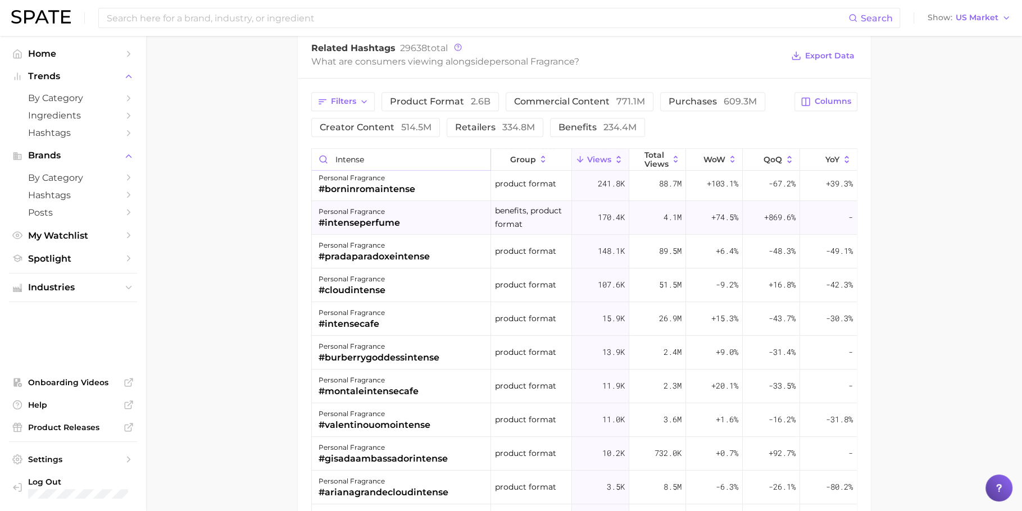
scroll to position [178, 0]
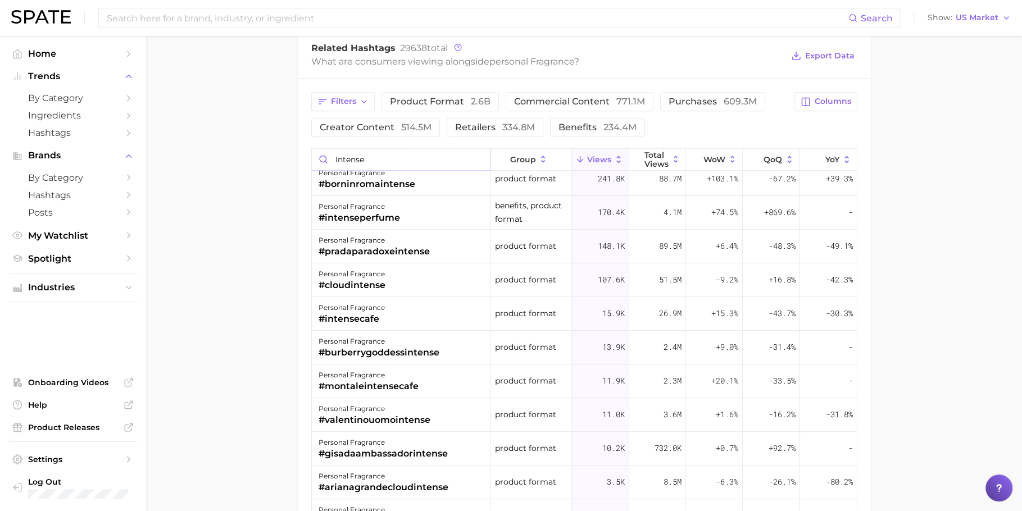
click at [416, 158] on input "intense" at bounding box center [401, 159] width 179 height 21
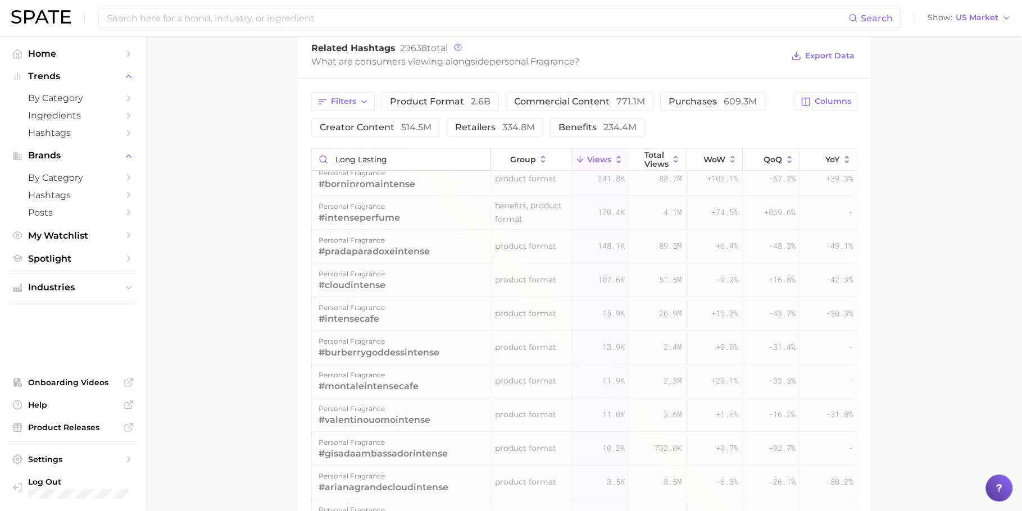
scroll to position [0, 0]
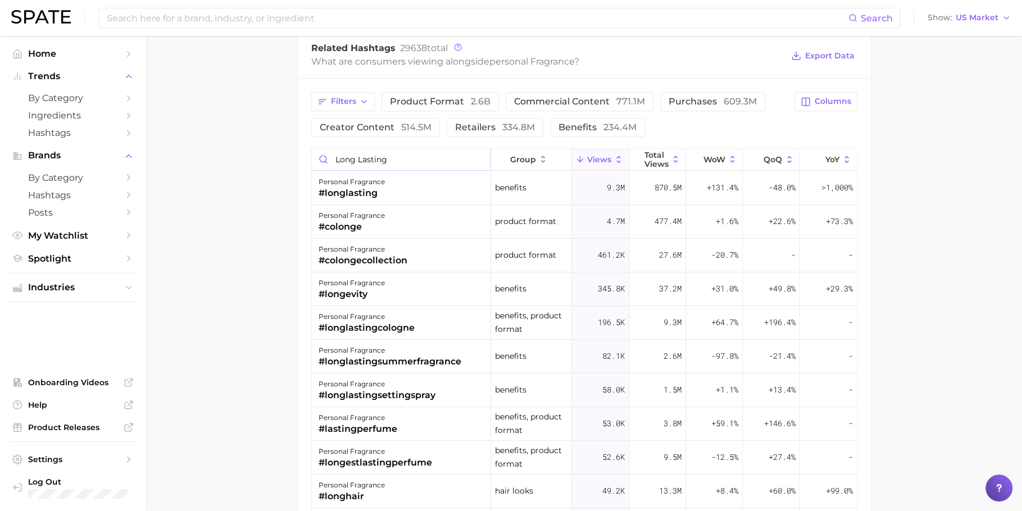
type input "long lasting"
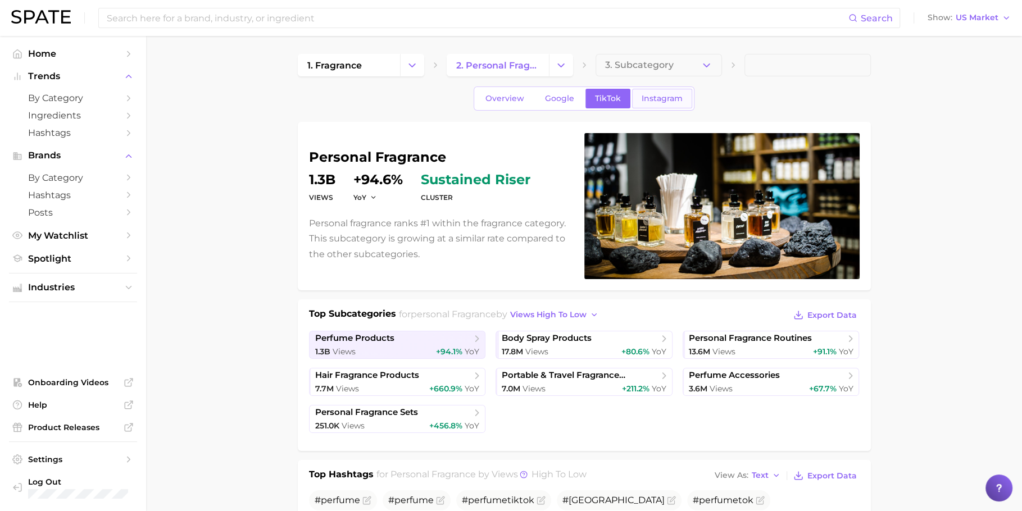
click at [670, 106] on link "Instagram" at bounding box center [662, 99] width 60 height 20
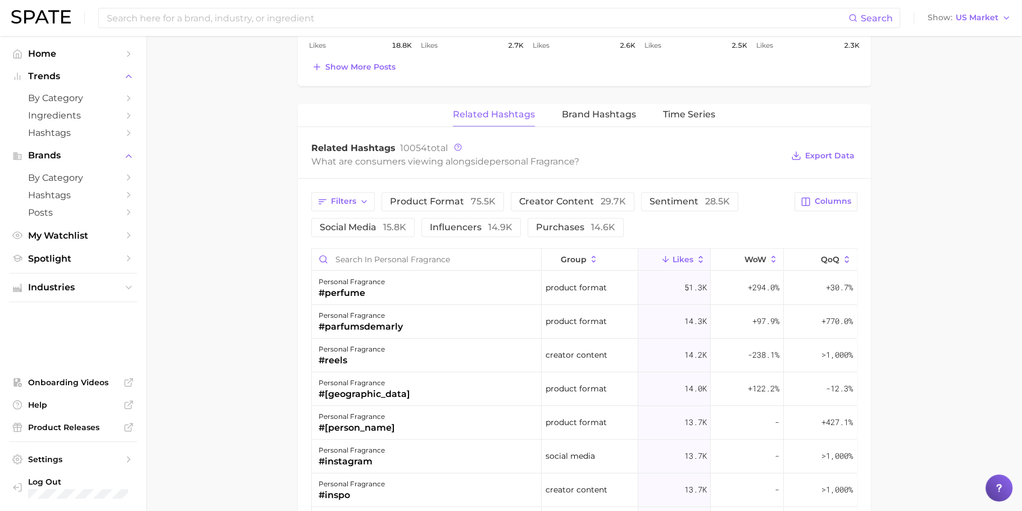
scroll to position [903, 0]
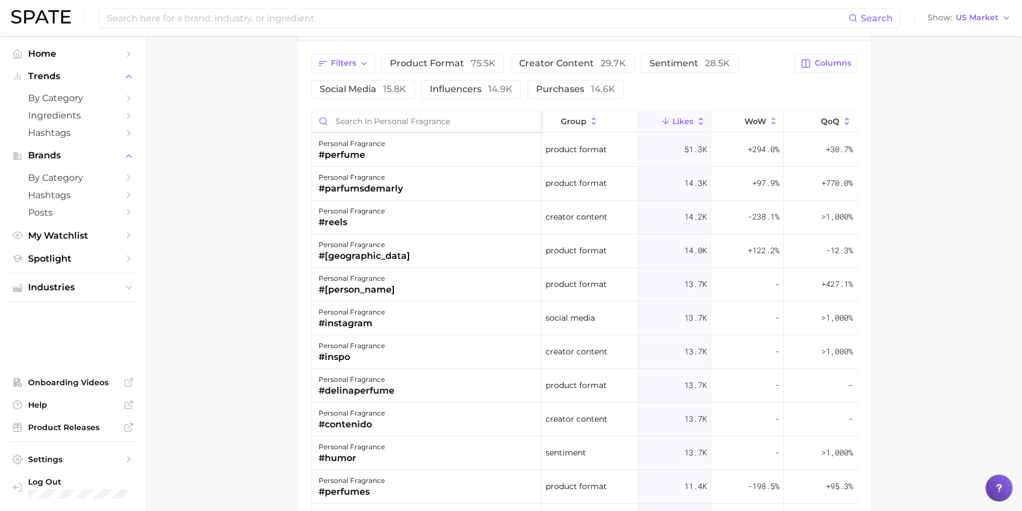
click at [491, 116] on input "Search in personal fragrance" at bounding box center [427, 121] width 230 height 21
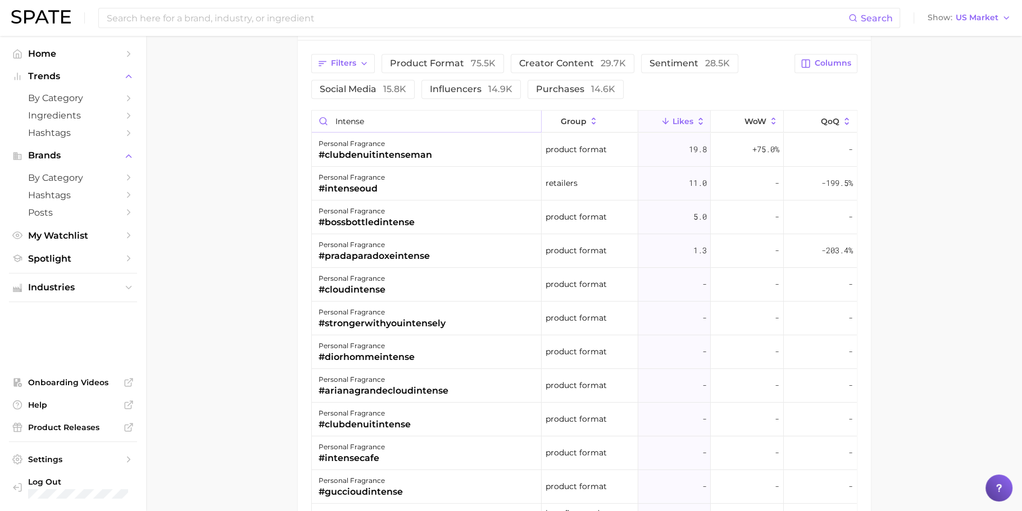
type input "intense"
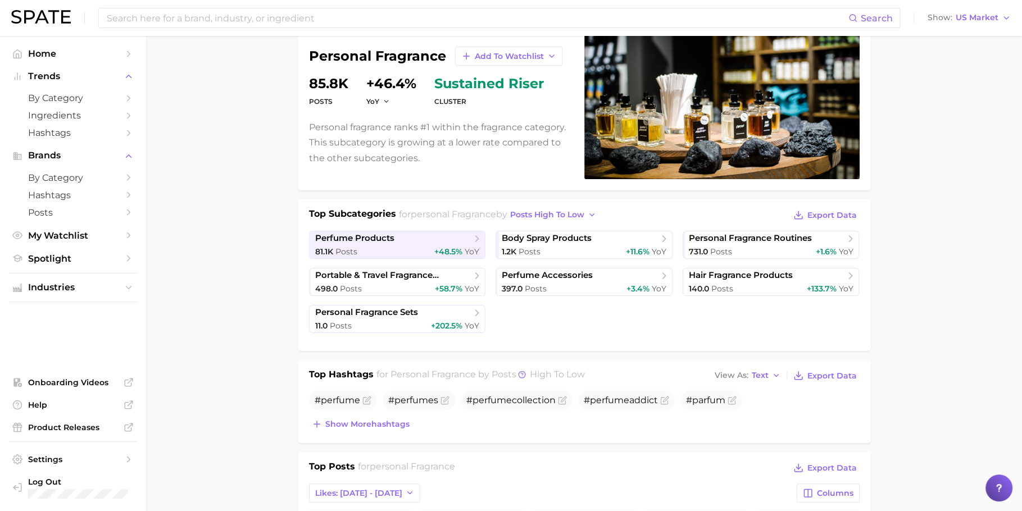
scroll to position [60, 0]
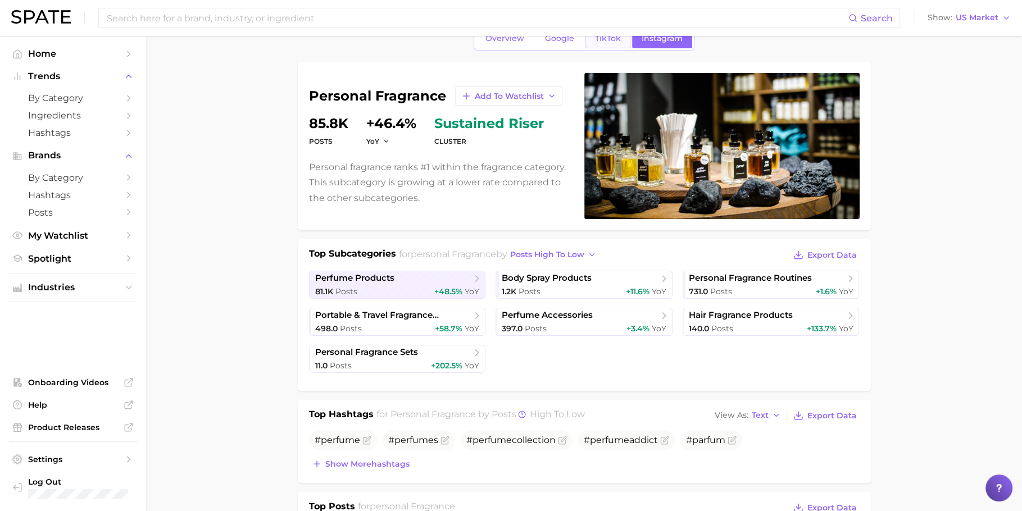
click at [602, 46] on link "TikTok" at bounding box center [607, 39] width 45 height 20
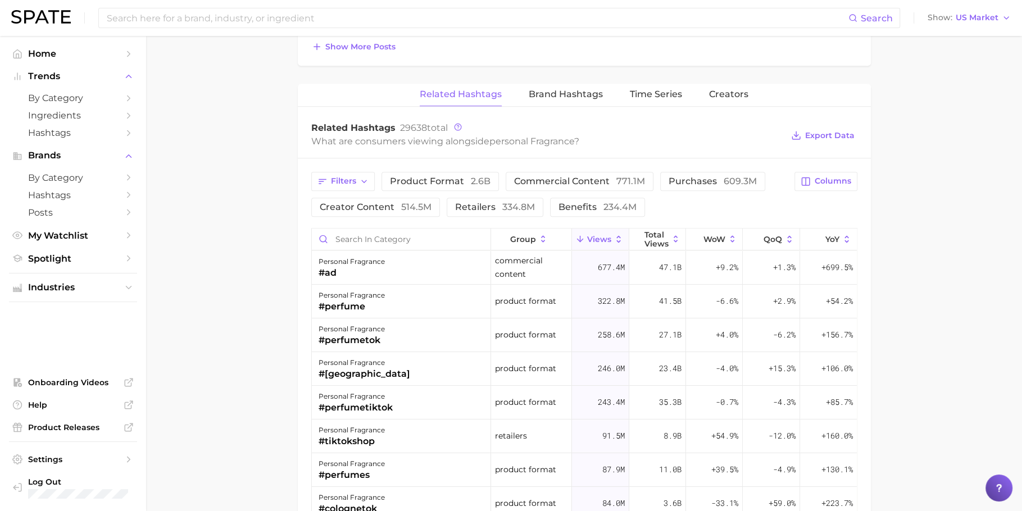
scroll to position [824, 0]
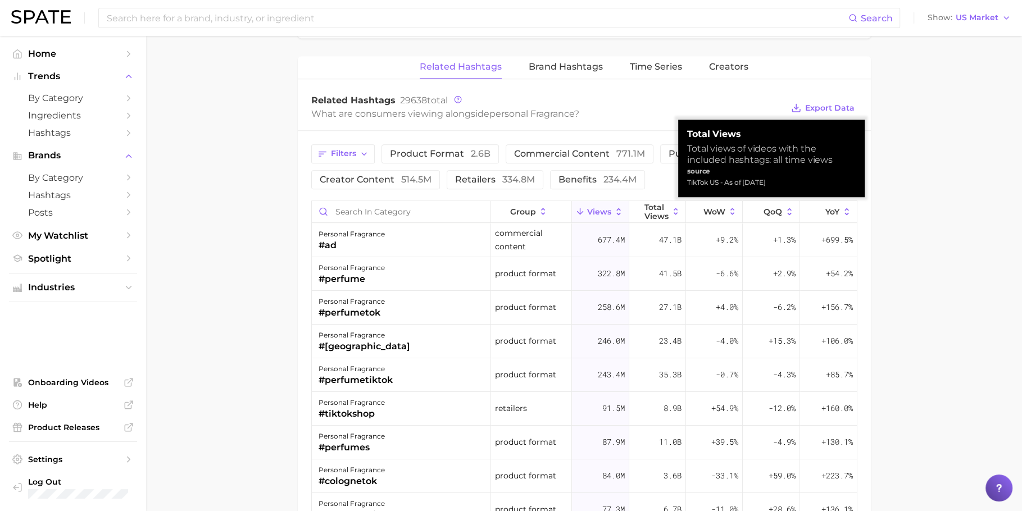
click at [709, 180] on div "TikTok US - As of [DATE]" at bounding box center [771, 182] width 169 height 11
copy div "TikTok US - As of [DATE]"
